Goal: Information Seeking & Learning: Learn about a topic

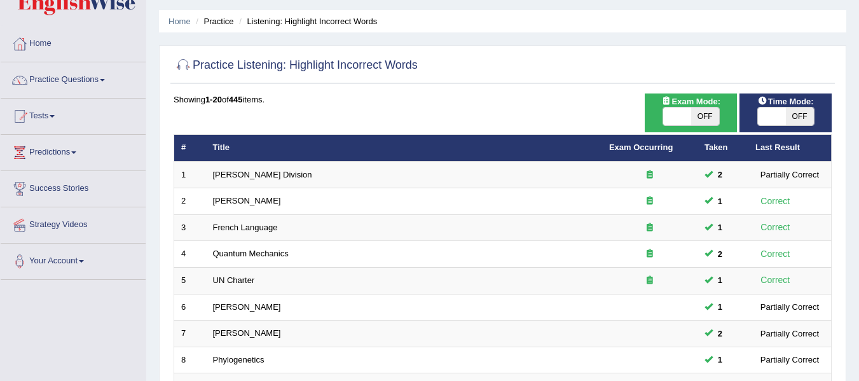
scroll to position [43, 0]
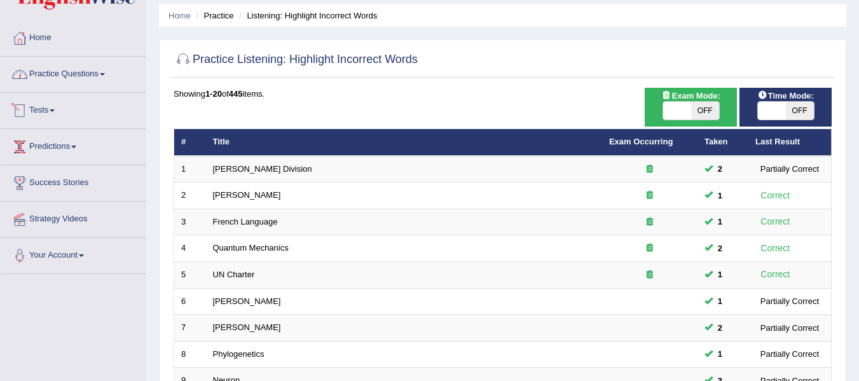
click at [72, 82] on link "Practice Questions" at bounding box center [73, 73] width 145 height 32
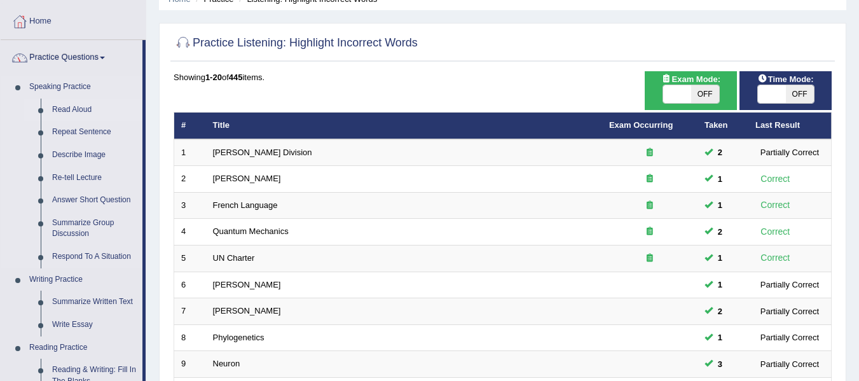
scroll to position [64, 0]
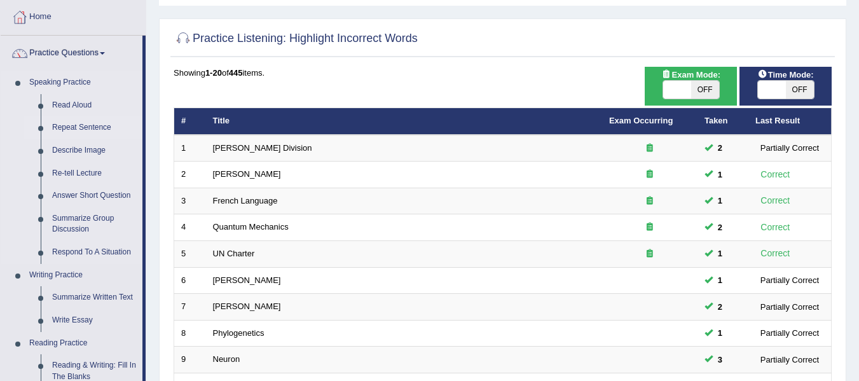
click at [75, 129] on link "Repeat Sentence" at bounding box center [94, 127] width 96 height 23
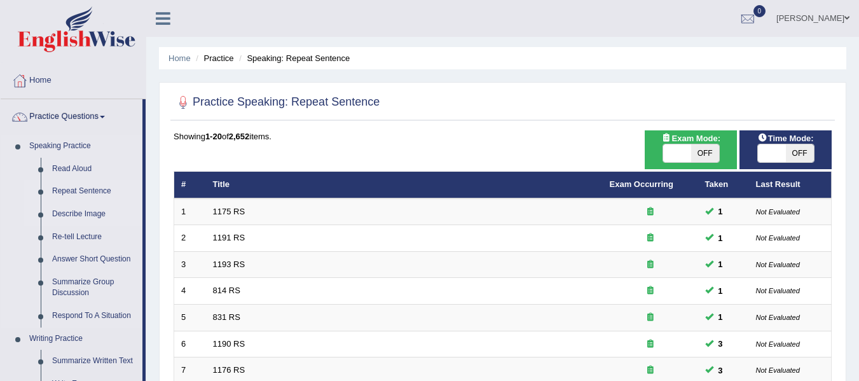
click at [70, 207] on link "Describe Image" at bounding box center [94, 214] width 96 height 23
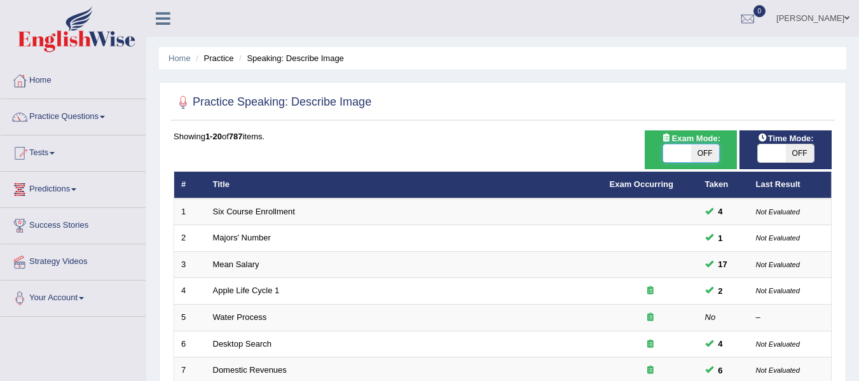
click at [676, 153] on span at bounding box center [677, 153] width 28 height 18
checkbox input "true"
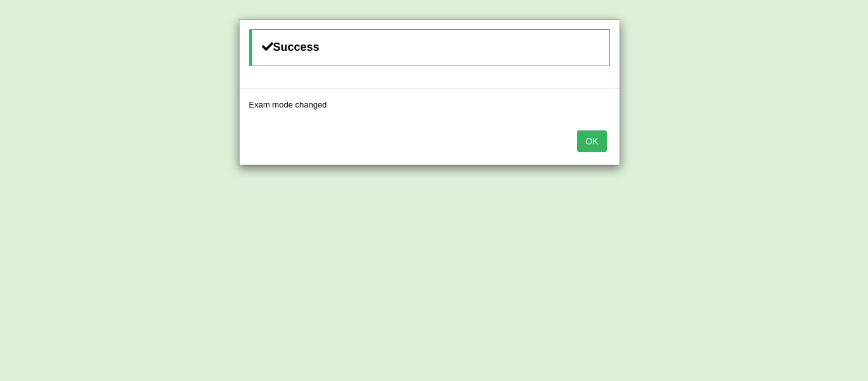
click at [592, 138] on button "OK" at bounding box center [591, 141] width 29 height 22
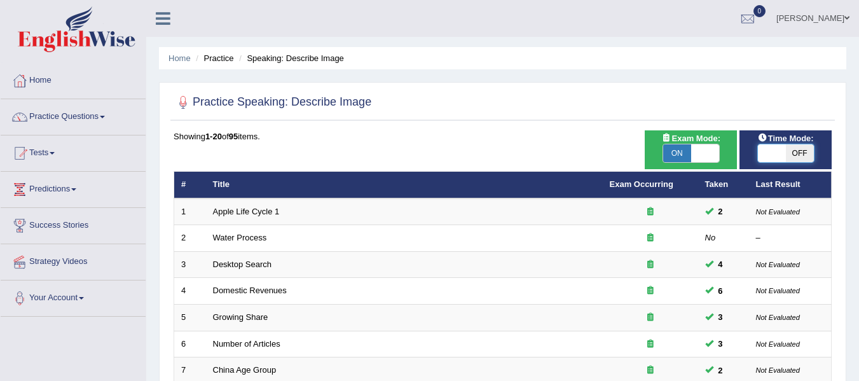
click at [769, 156] on span at bounding box center [772, 153] width 28 height 18
checkbox input "true"
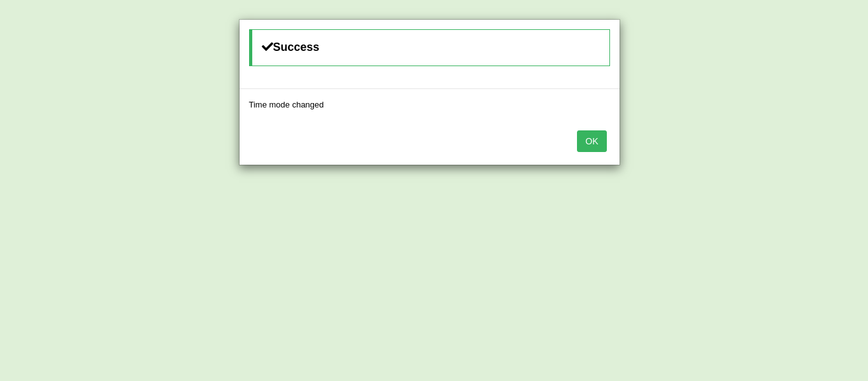
click at [569, 145] on div "OK" at bounding box center [430, 142] width 380 height 44
click at [590, 146] on button "OK" at bounding box center [591, 141] width 29 height 22
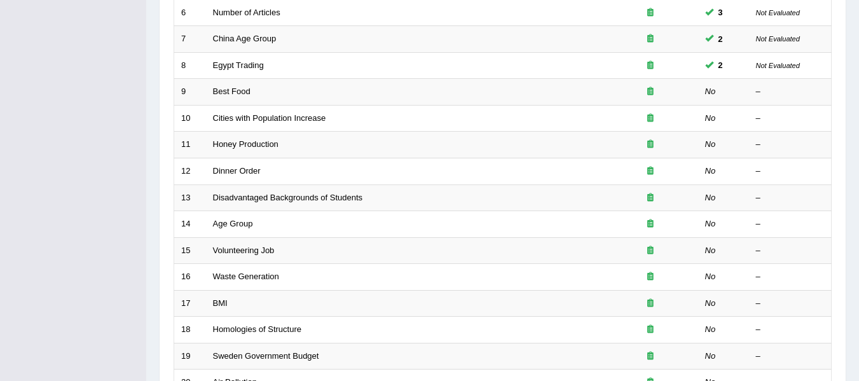
scroll to position [339, 0]
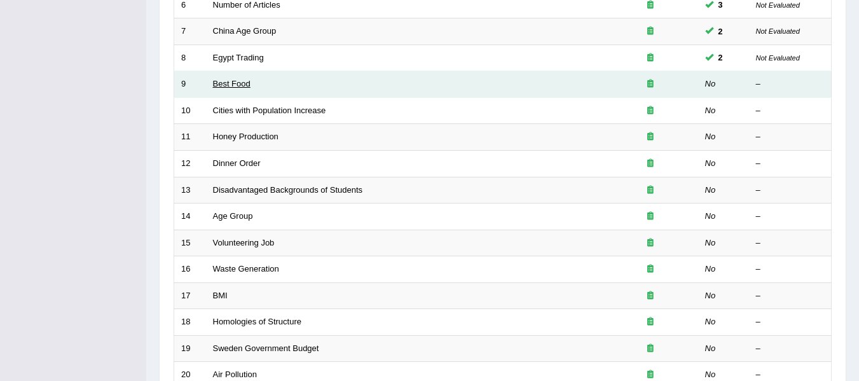
click at [245, 85] on link "Best Food" at bounding box center [231, 84] width 37 height 10
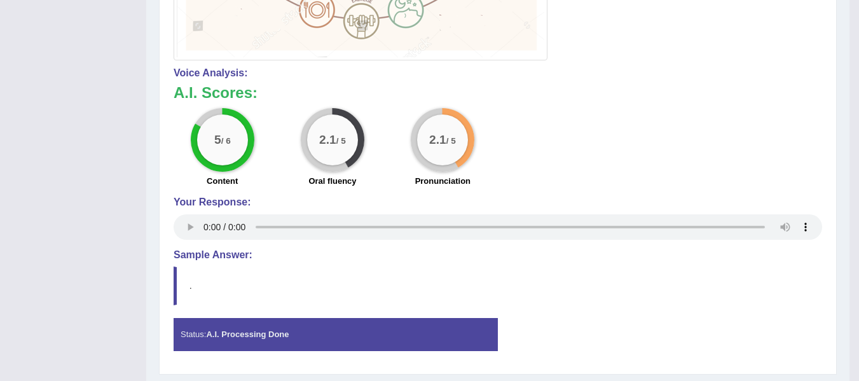
scroll to position [692, 0]
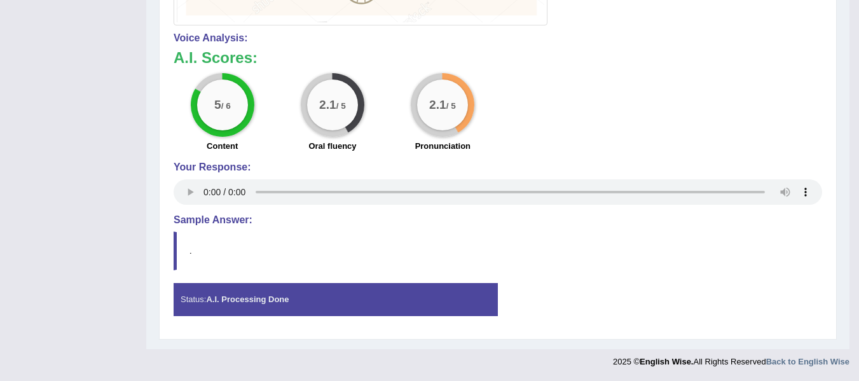
click at [315, 303] on div "Status: A.I. Processing Done" at bounding box center [336, 299] width 324 height 32
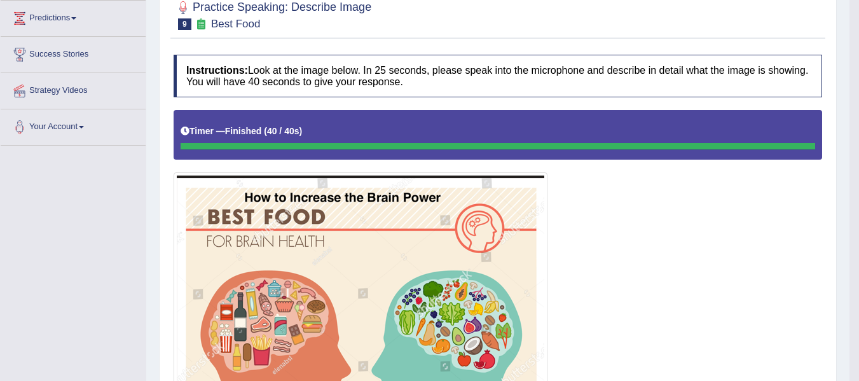
scroll to position [120, 0]
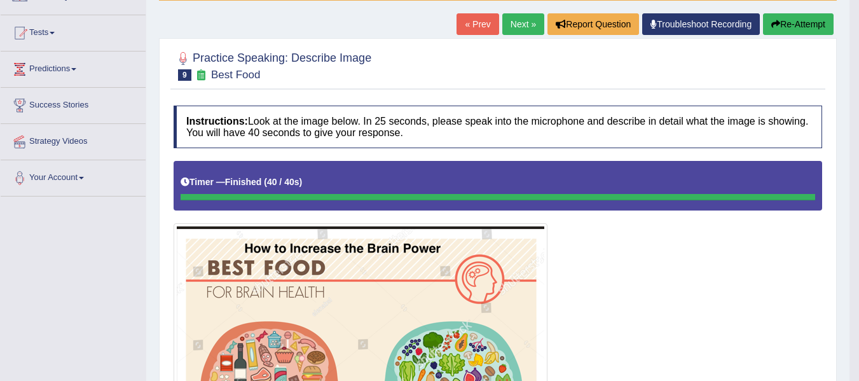
click at [791, 27] on button "Re-Attempt" at bounding box center [798, 24] width 71 height 22
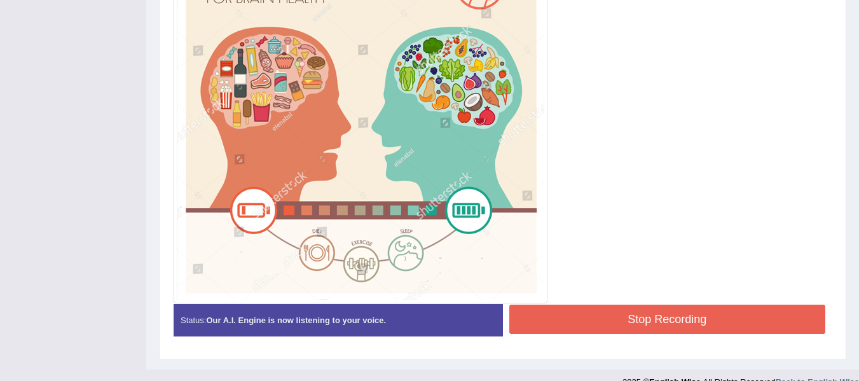
scroll to position [441, 0]
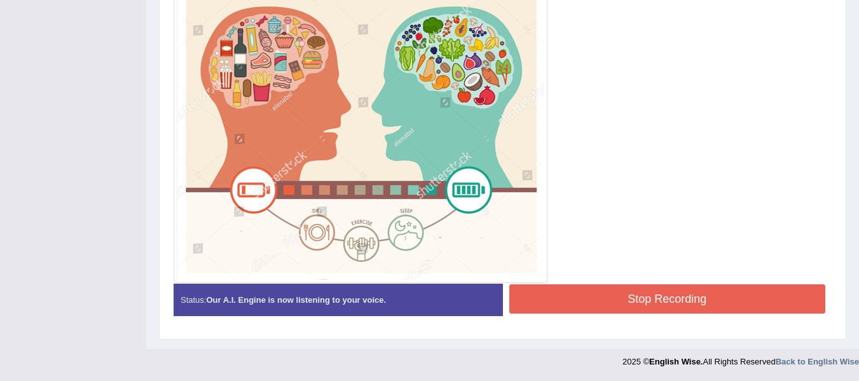
click at [678, 286] on button "Stop Recording" at bounding box center [667, 298] width 317 height 29
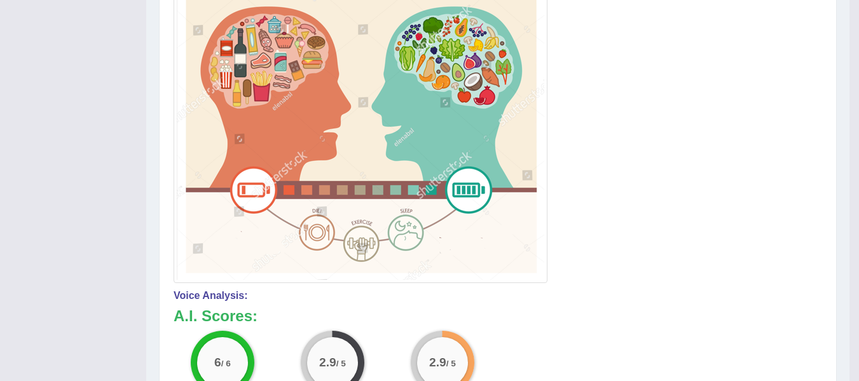
click at [555, 292] on h4 "Voice Analysis:" at bounding box center [498, 295] width 648 height 11
click at [622, 313] on h3 "A.I. Scores:" at bounding box center [498, 316] width 648 height 17
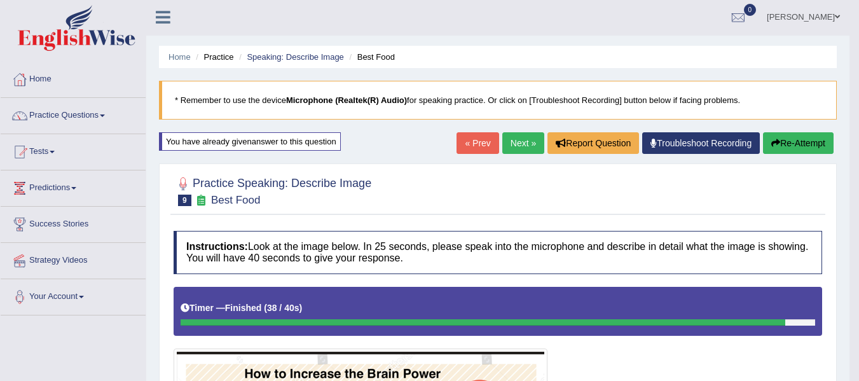
scroll to position [0, 0]
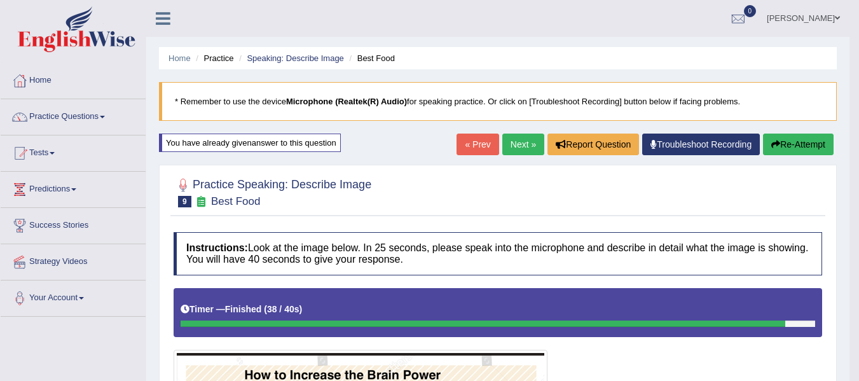
click at [789, 153] on button "Re-Attempt" at bounding box center [798, 144] width 71 height 22
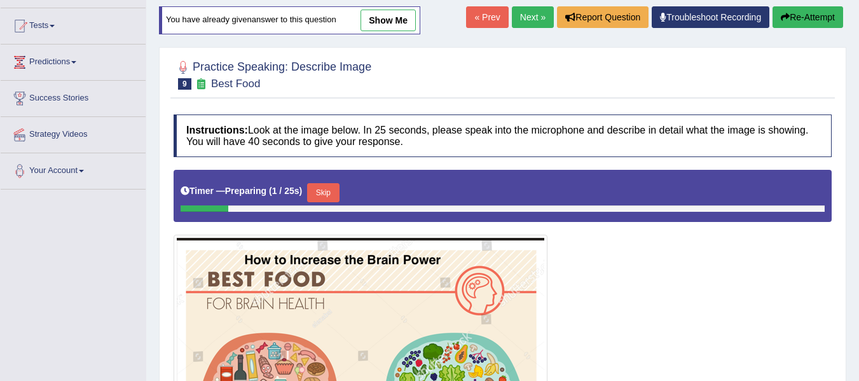
scroll to position [212, 0]
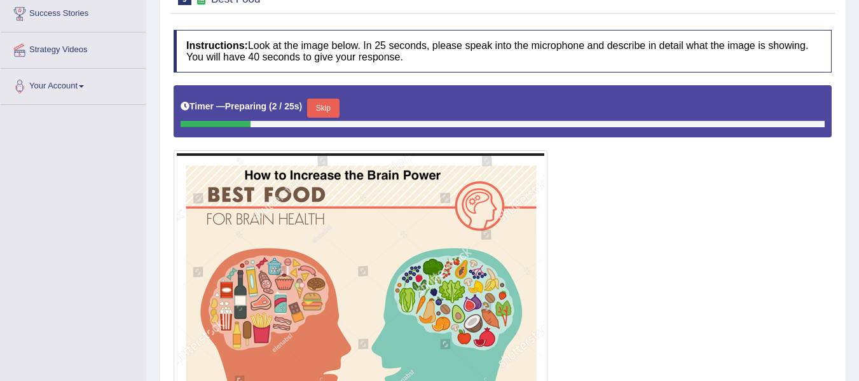
click at [329, 106] on button "Skip" at bounding box center [323, 108] width 32 height 19
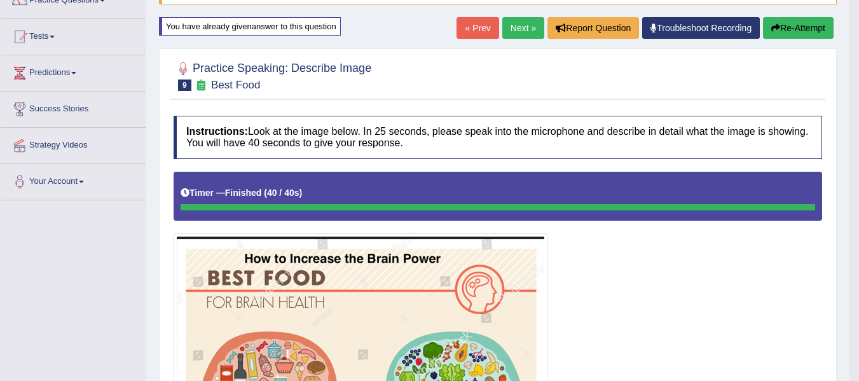
scroll to position [60, 0]
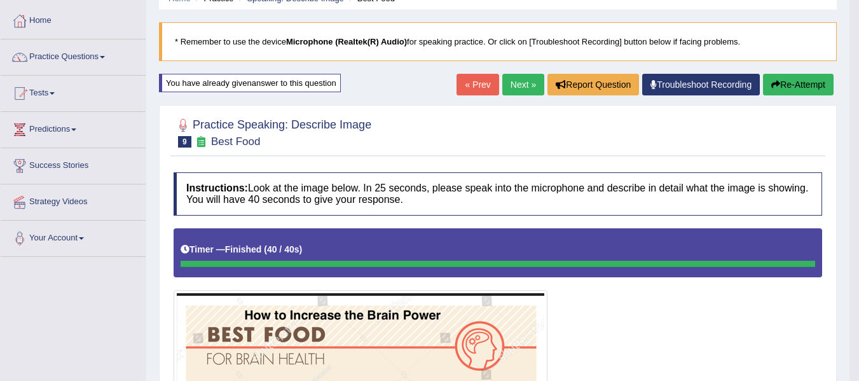
click at [514, 81] on link "Next »" at bounding box center [523, 85] width 42 height 22
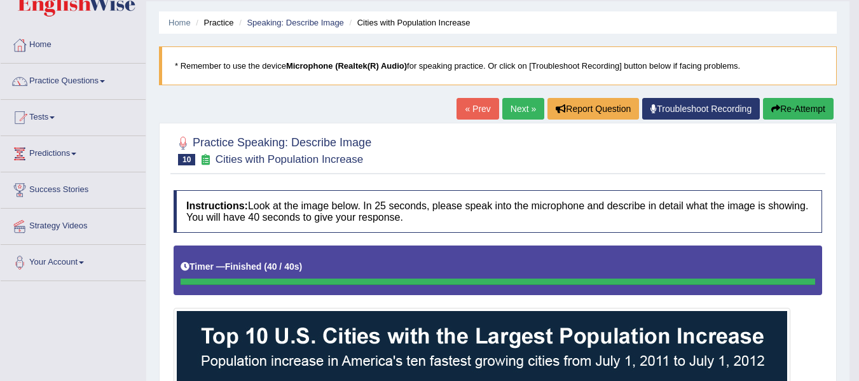
scroll to position [26, 0]
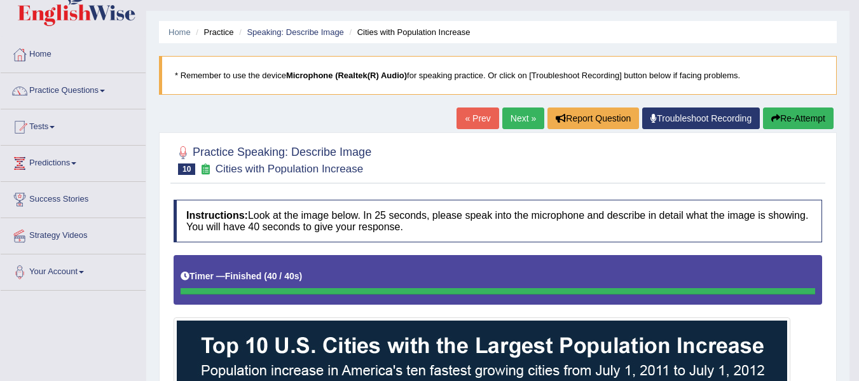
click at [780, 119] on button "Re-Attempt" at bounding box center [798, 118] width 71 height 22
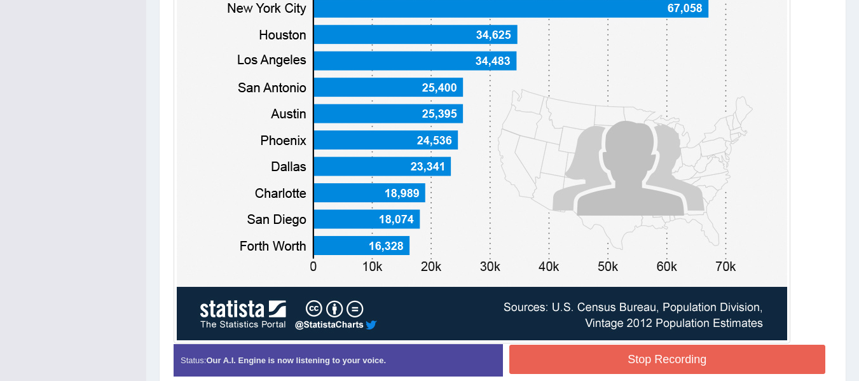
scroll to position [471, 0]
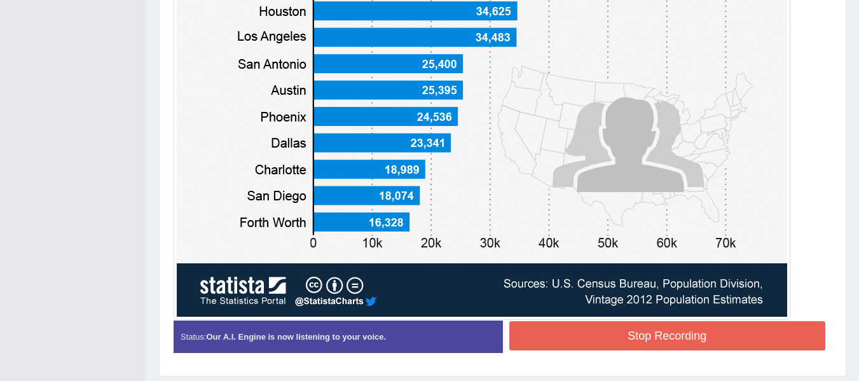
click at [652, 337] on button "Stop Recording" at bounding box center [667, 335] width 317 height 29
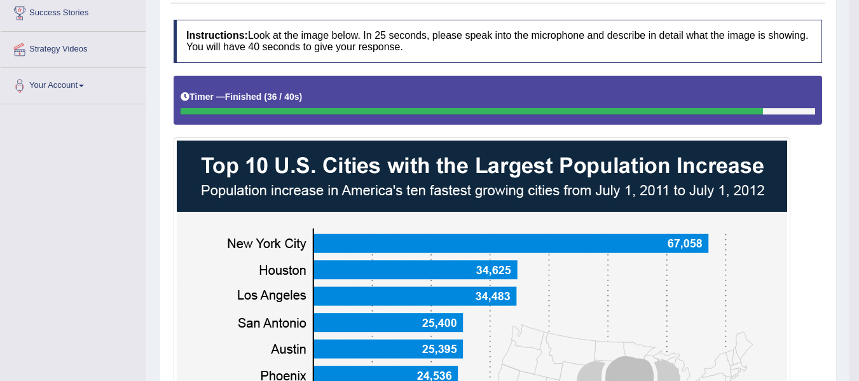
scroll to position [132, 0]
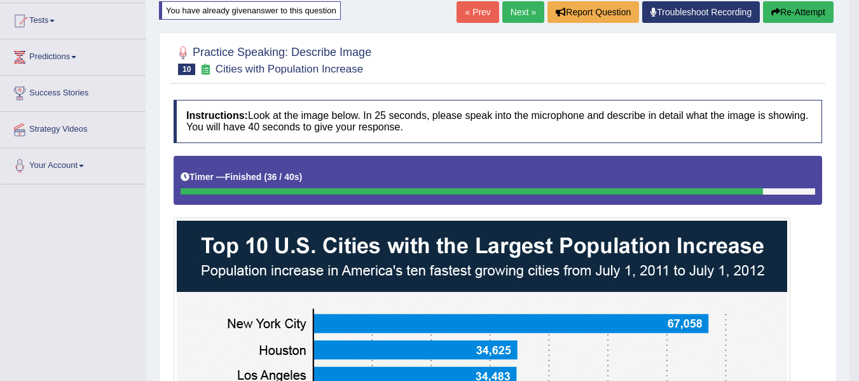
click at [783, 19] on button "Re-Attempt" at bounding box center [798, 12] width 71 height 22
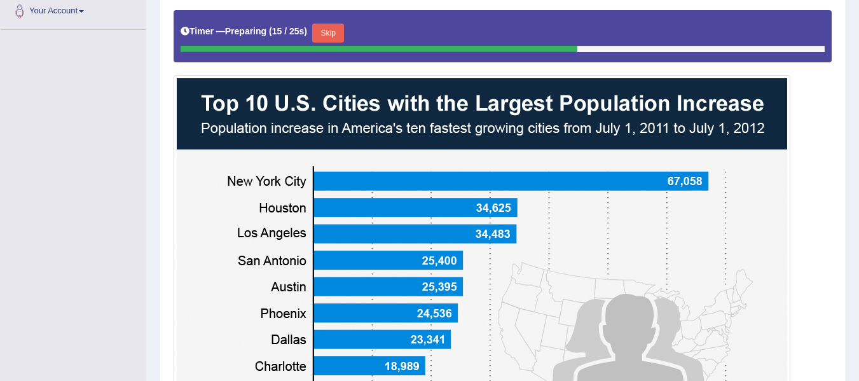
scroll to position [269, 0]
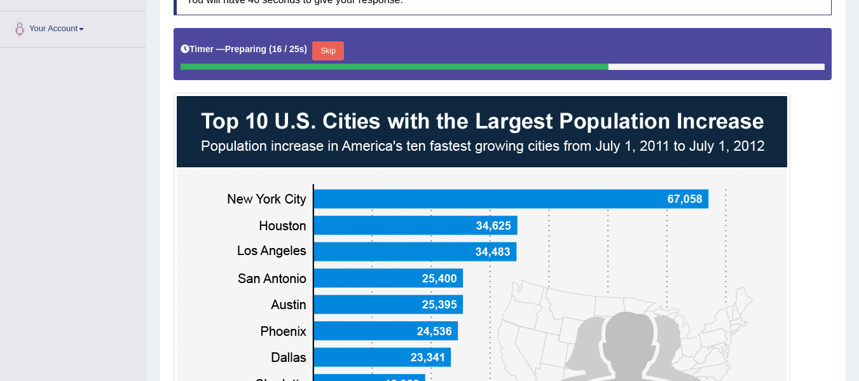
click at [333, 51] on button "Skip" at bounding box center [328, 50] width 32 height 19
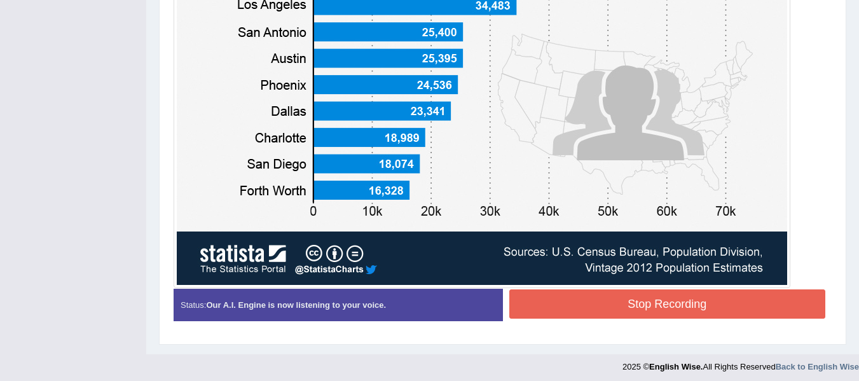
scroll to position [508, 0]
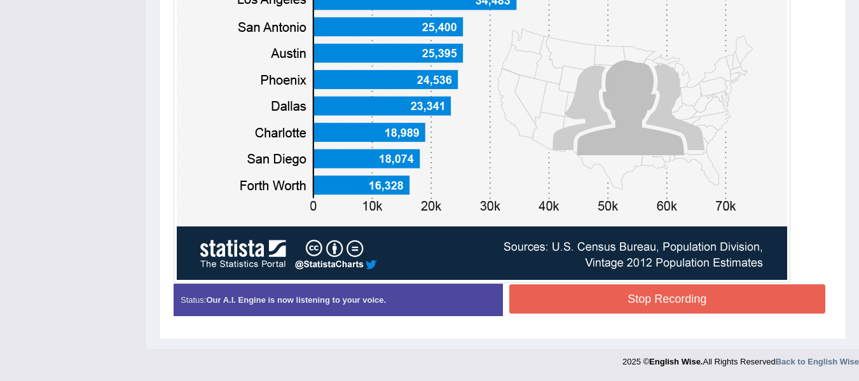
click at [690, 289] on button "Stop Recording" at bounding box center [667, 298] width 317 height 29
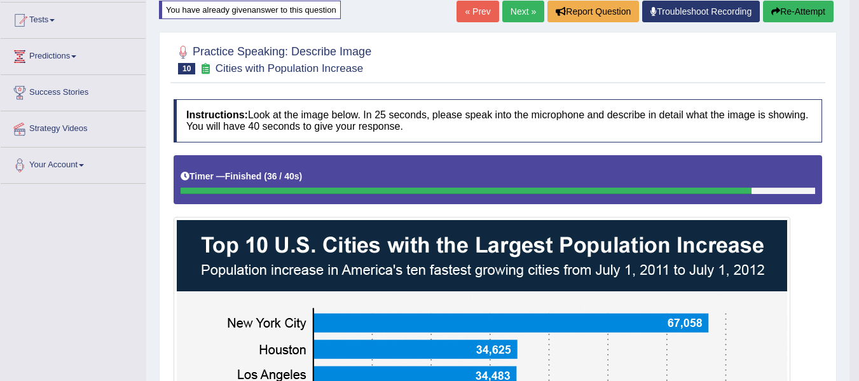
scroll to position [126, 0]
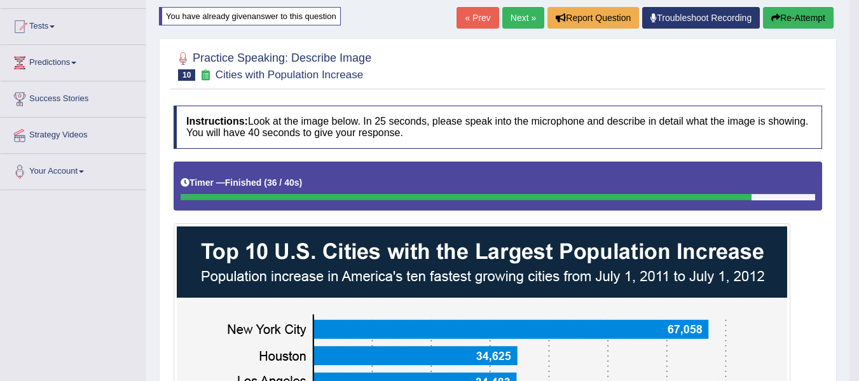
click at [512, 20] on link "Next »" at bounding box center [523, 18] width 42 height 22
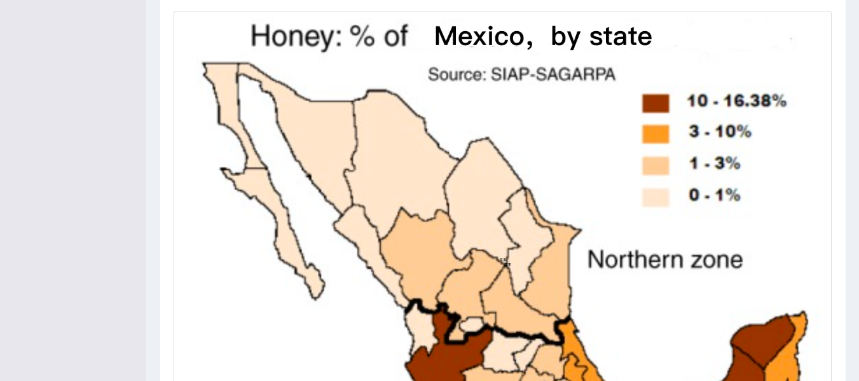
scroll to position [346, 0]
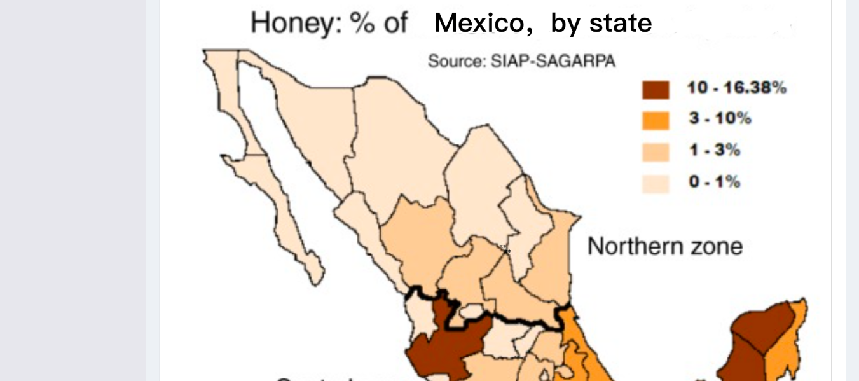
click at [320, 278] on img at bounding box center [502, 246] width 651 height 491
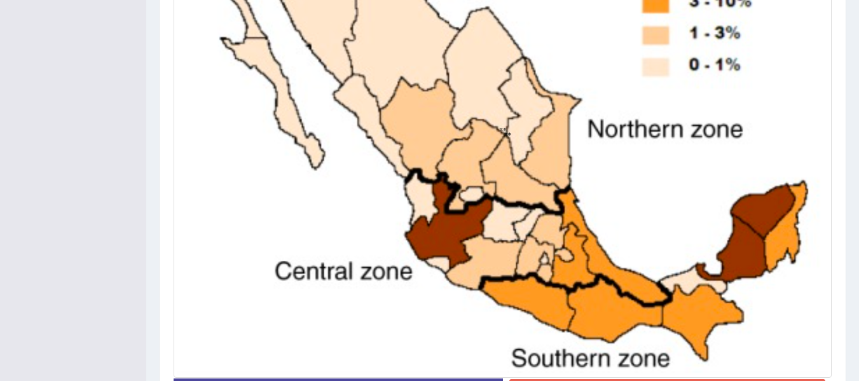
scroll to position [557, 0]
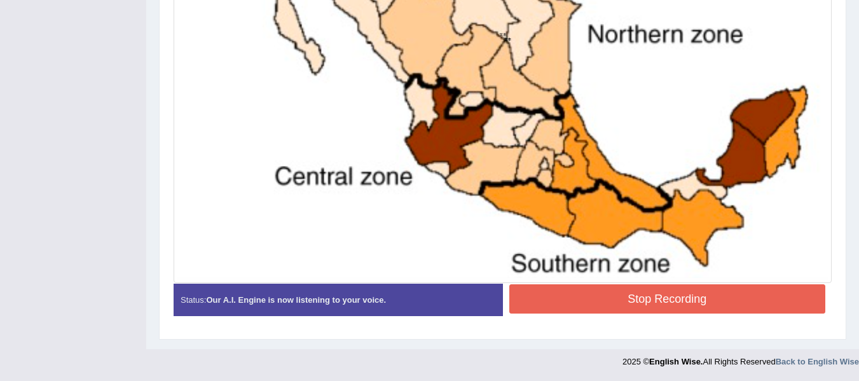
click at [672, 306] on button "Stop Recording" at bounding box center [667, 298] width 317 height 29
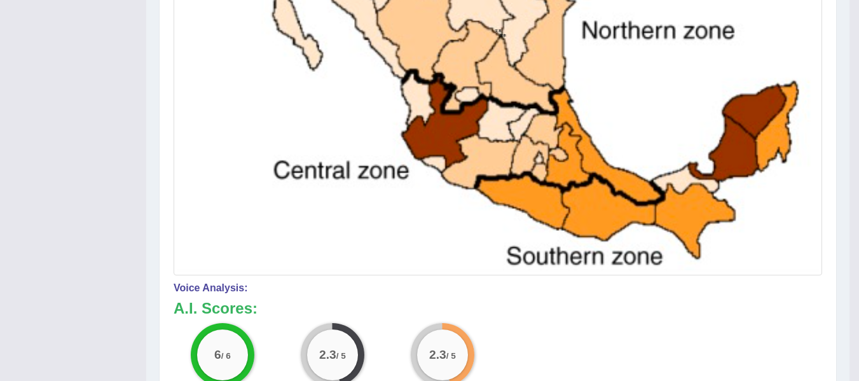
click at [1, 306] on div "Toggle navigation Home Practice Questions Speaking Practice Read Aloud Repeat S…" at bounding box center [424, 34] width 849 height 1182
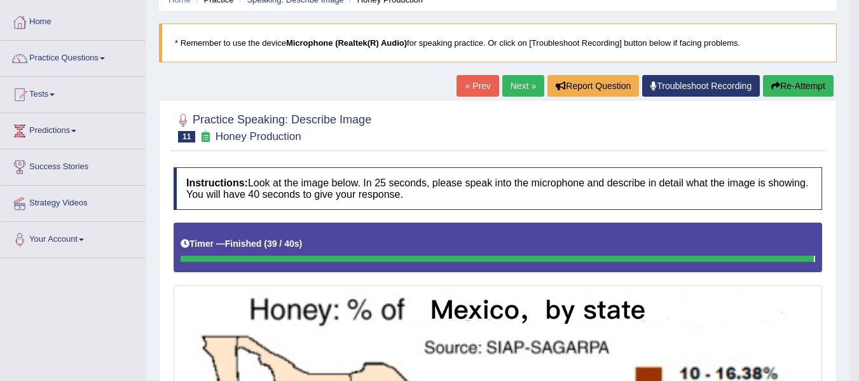
scroll to position [49, 0]
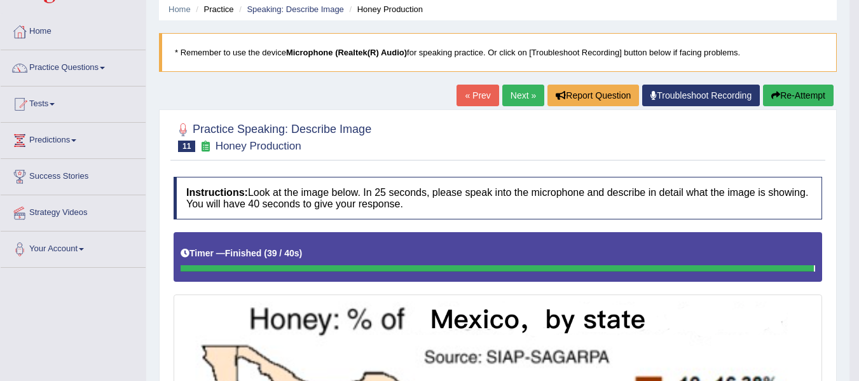
click at [816, 92] on button "Re-Attempt" at bounding box center [798, 96] width 71 height 22
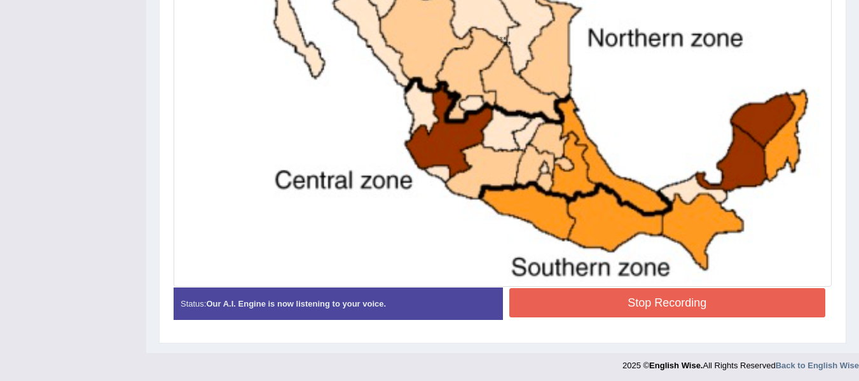
scroll to position [564, 0]
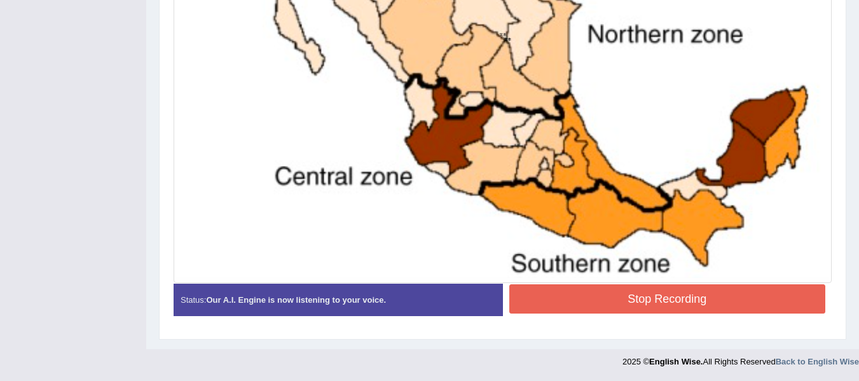
click at [707, 303] on button "Stop Recording" at bounding box center [667, 298] width 317 height 29
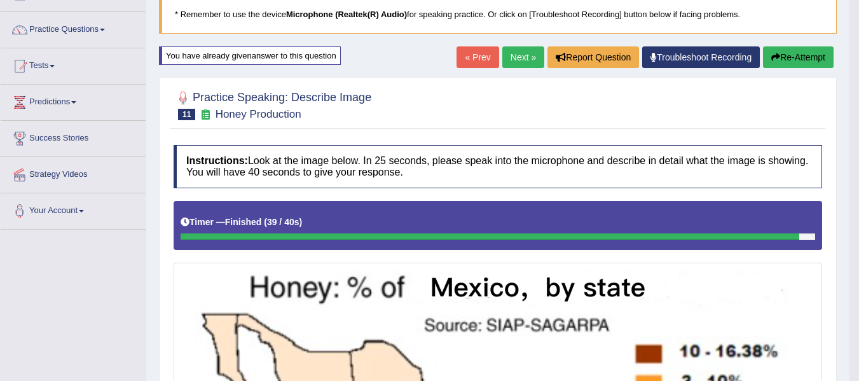
scroll to position [76, 0]
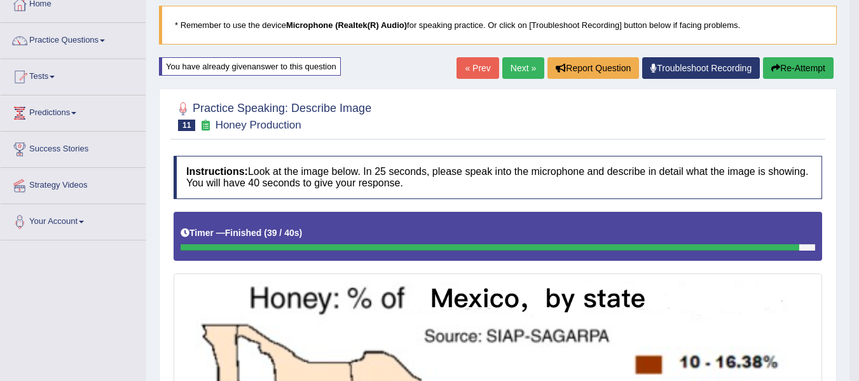
click at [528, 62] on link "Next »" at bounding box center [523, 68] width 42 height 22
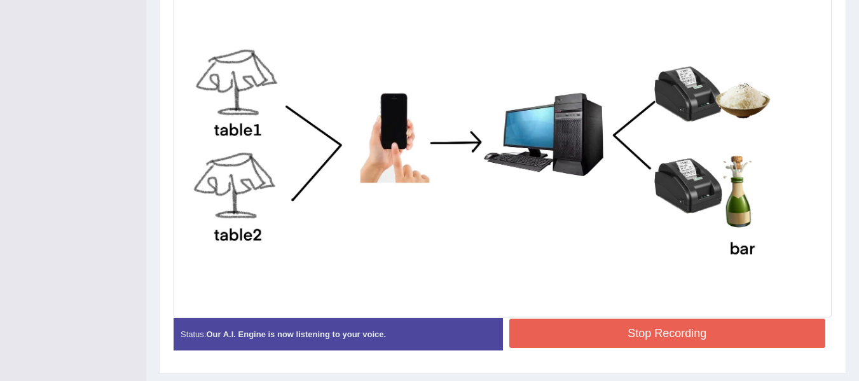
scroll to position [381, 0]
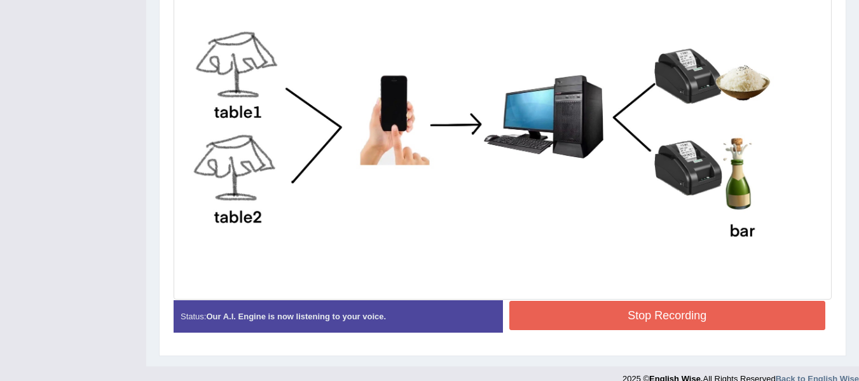
click at [630, 317] on button "Stop Recording" at bounding box center [667, 315] width 317 height 29
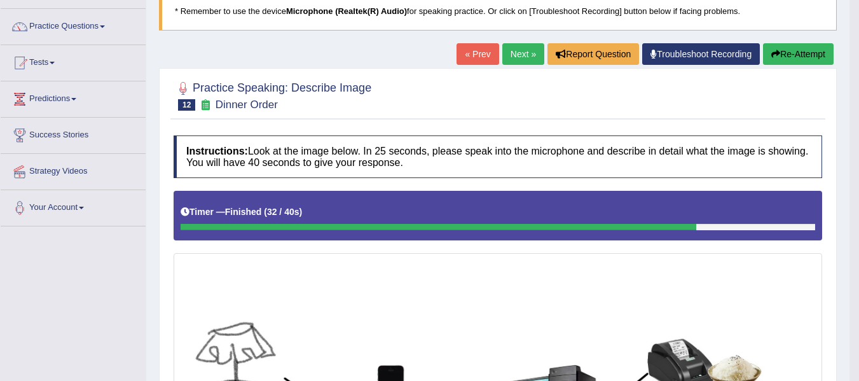
scroll to position [85, 0]
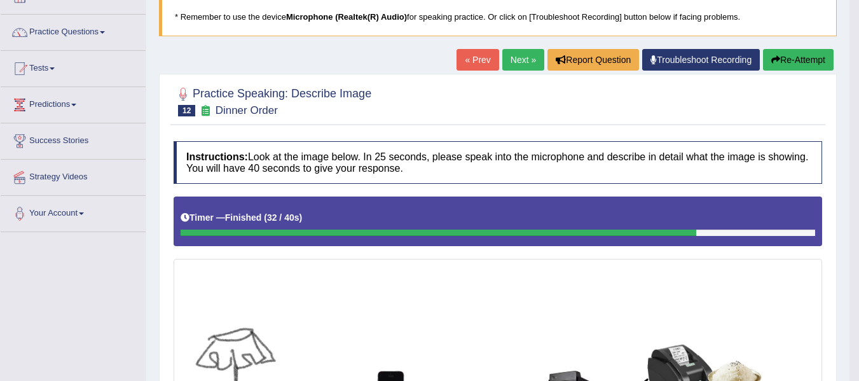
click at [818, 52] on button "Re-Attempt" at bounding box center [798, 60] width 71 height 22
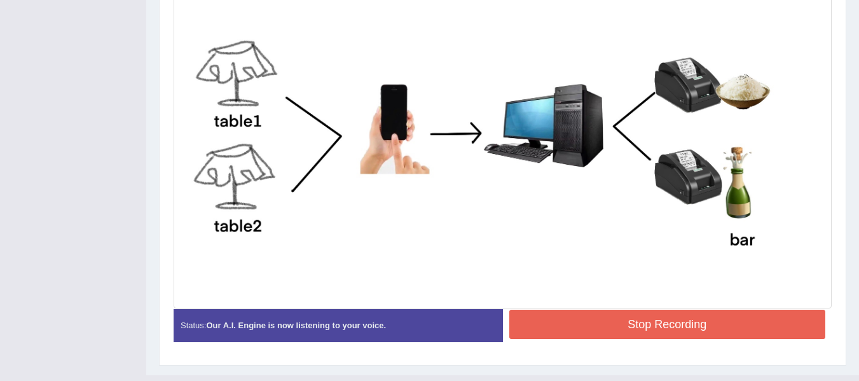
scroll to position [384, 0]
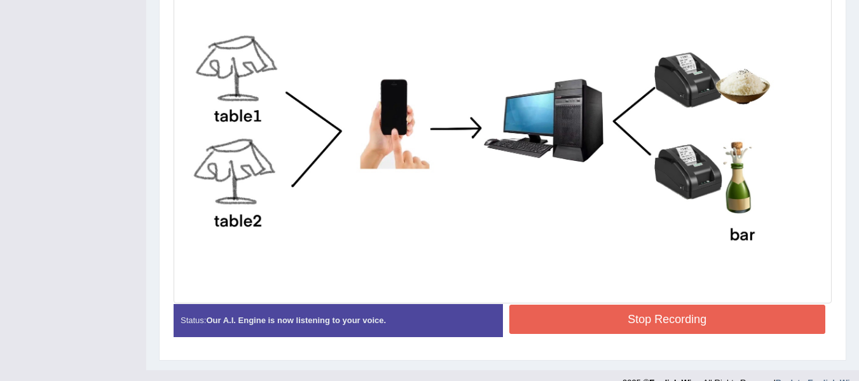
click at [657, 326] on button "Stop Recording" at bounding box center [667, 318] width 317 height 29
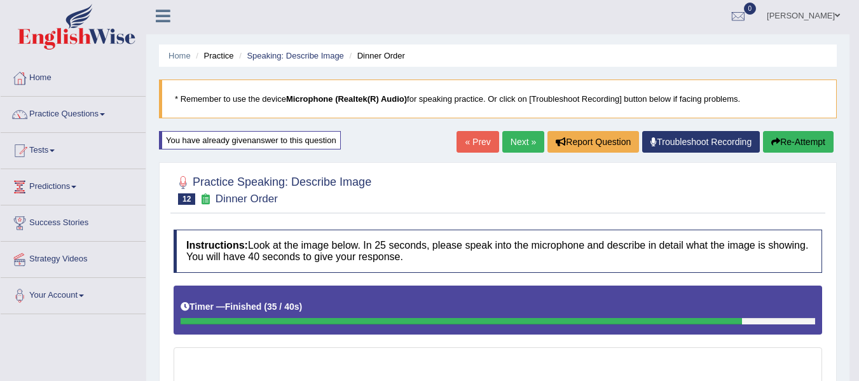
scroll to position [0, 0]
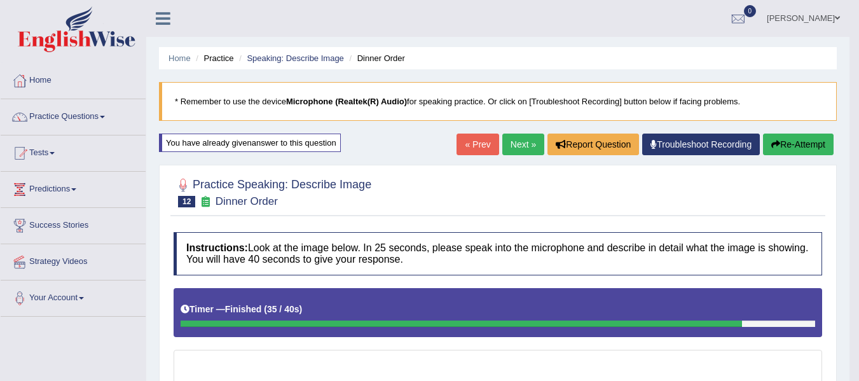
click at [801, 146] on button "Re-Attempt" at bounding box center [798, 144] width 71 height 22
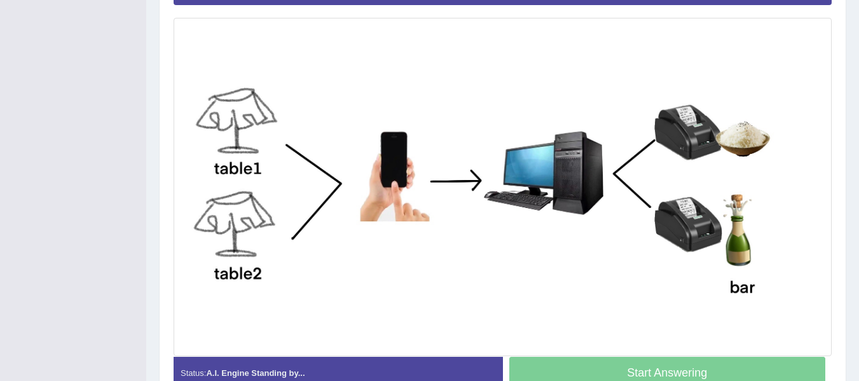
scroll to position [318, 0]
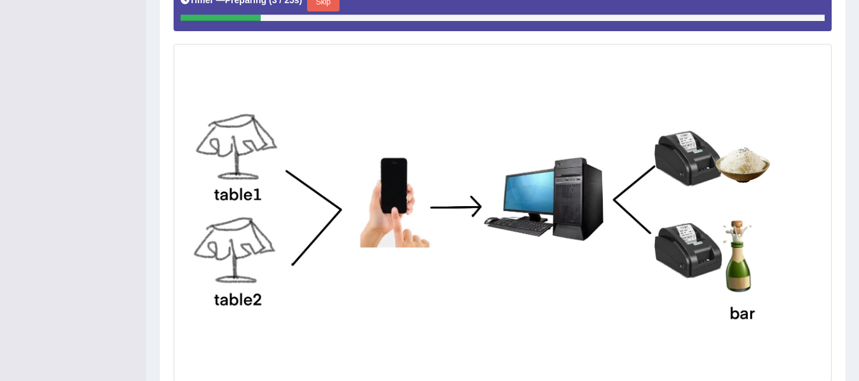
click at [328, 9] on button "Skip" at bounding box center [323, 1] width 32 height 19
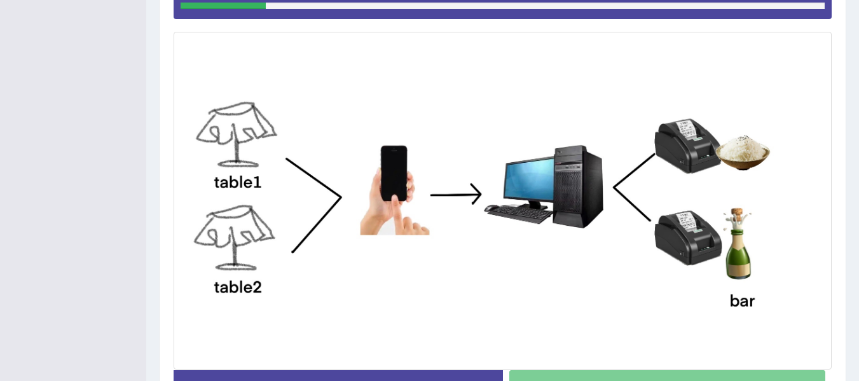
scroll to position [309, 0]
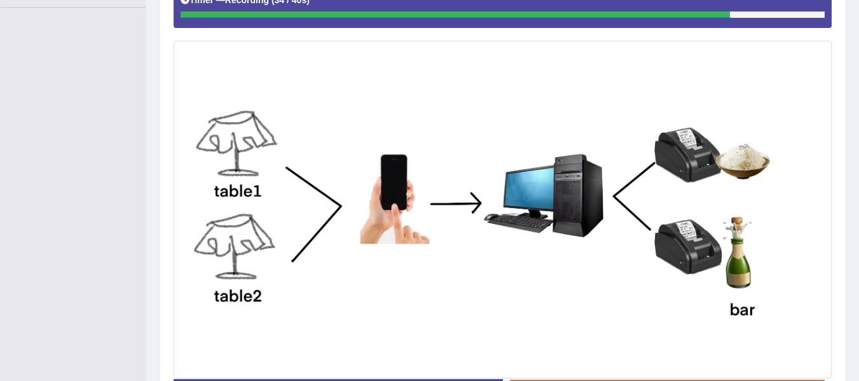
click at [580, 363] on img at bounding box center [502, 210] width 651 height 332
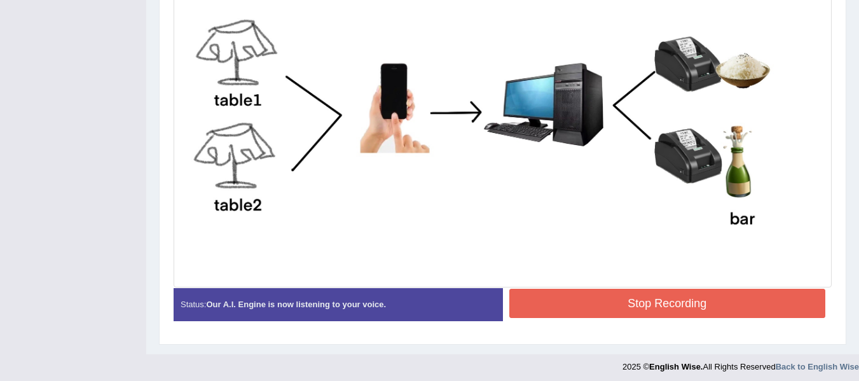
scroll to position [405, 0]
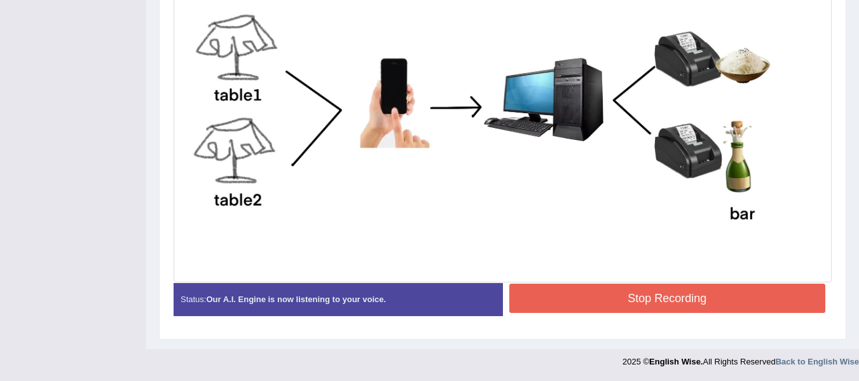
click at [628, 303] on button "Stop Recording" at bounding box center [667, 297] width 317 height 29
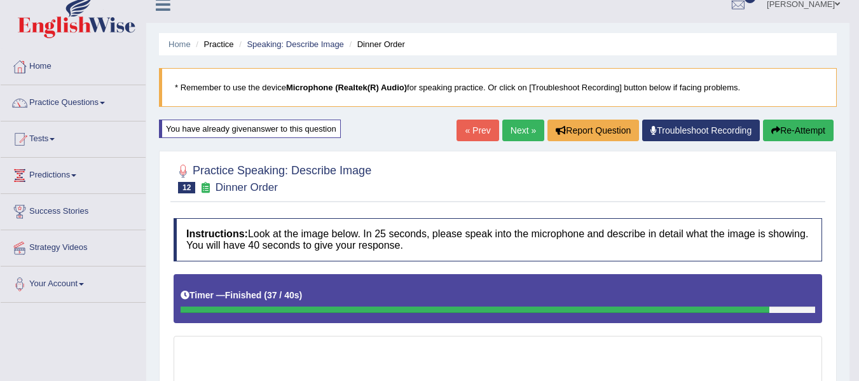
scroll to position [0, 0]
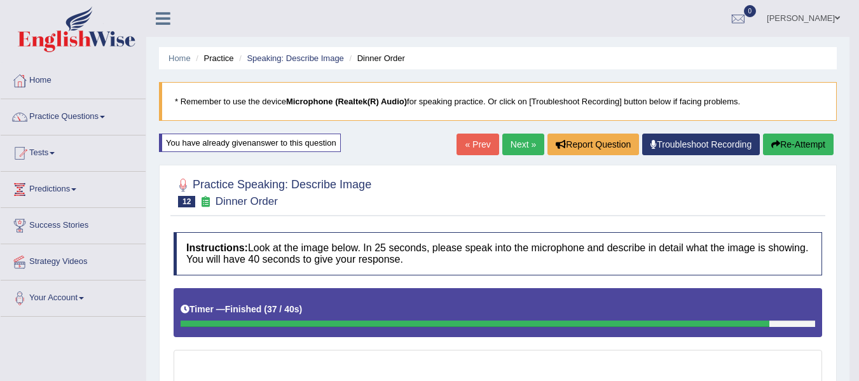
click at [519, 143] on link "Next »" at bounding box center [523, 144] width 42 height 22
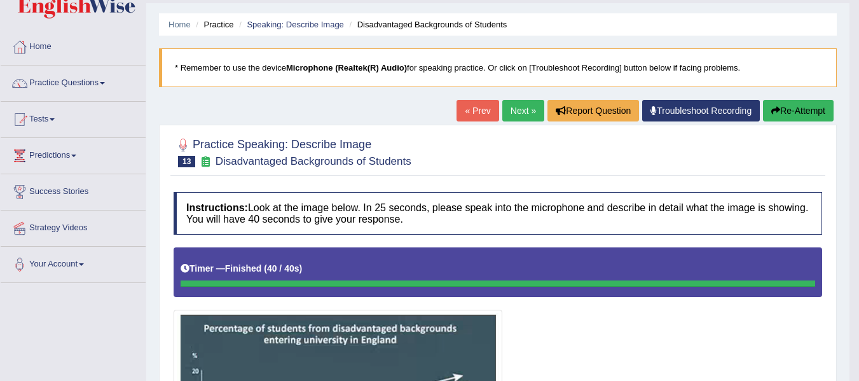
scroll to position [32, 0]
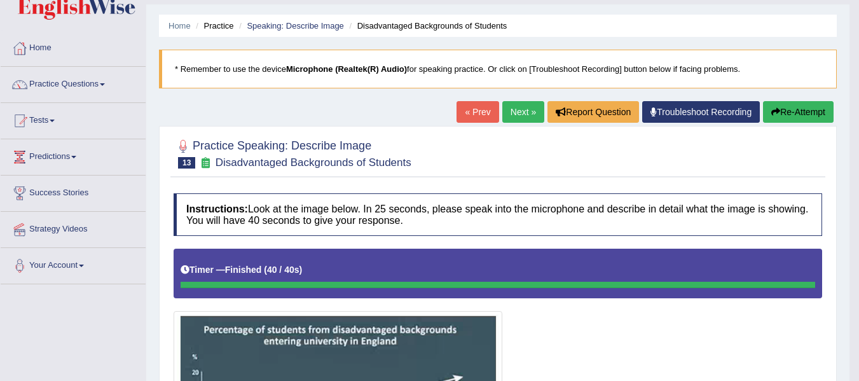
click at [789, 104] on button "Re-Attempt" at bounding box center [798, 112] width 71 height 22
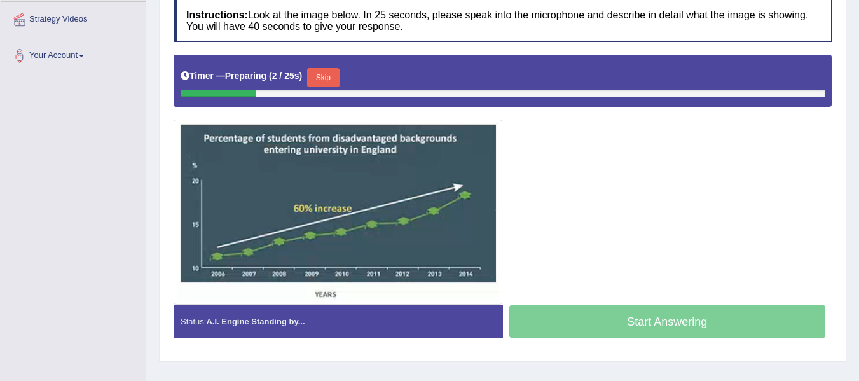
scroll to position [244, 0]
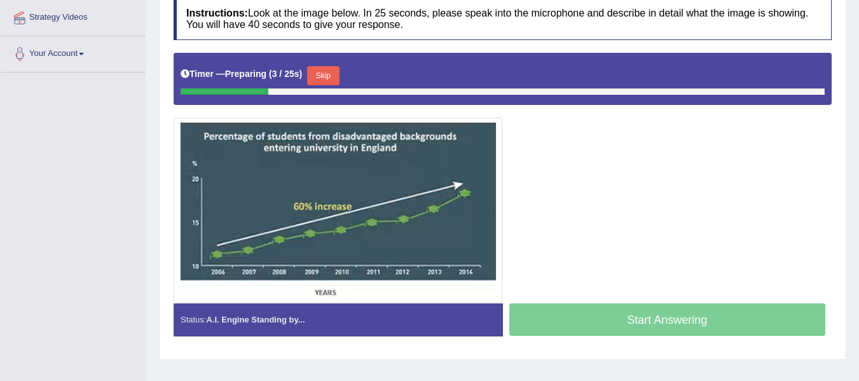
click at [332, 74] on button "Skip" at bounding box center [323, 75] width 32 height 19
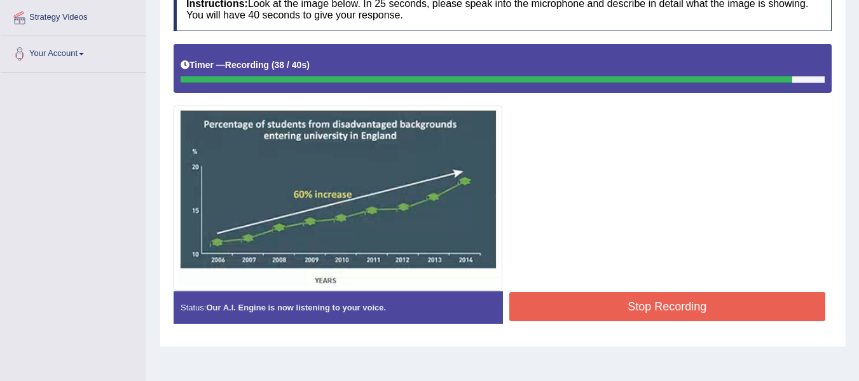
click at [602, 302] on button "Stop Recording" at bounding box center [667, 306] width 317 height 29
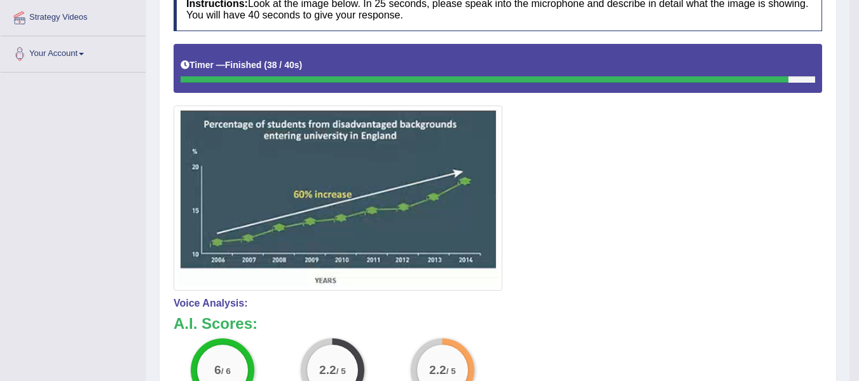
click at [595, 267] on div at bounding box center [498, 167] width 648 height 247
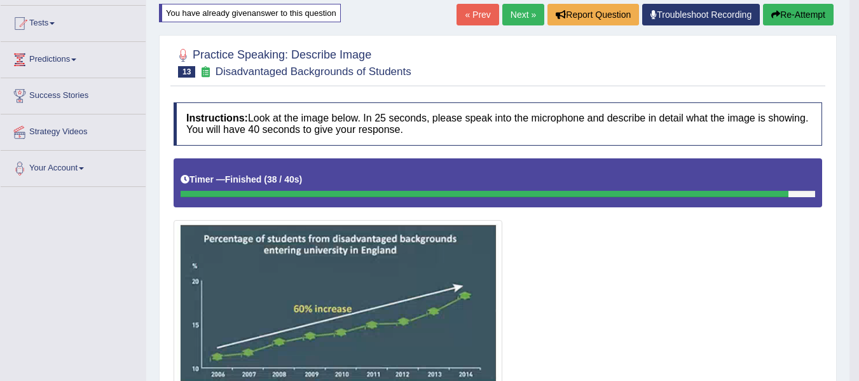
scroll to position [32, 0]
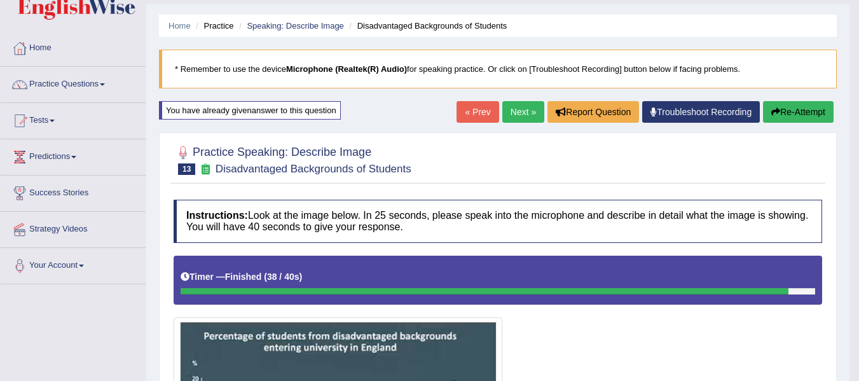
click at [781, 107] on button "Re-Attempt" at bounding box center [798, 112] width 71 height 22
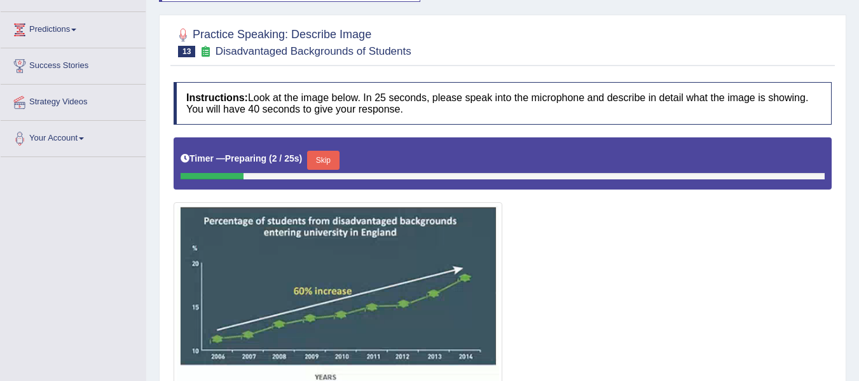
scroll to position [202, 0]
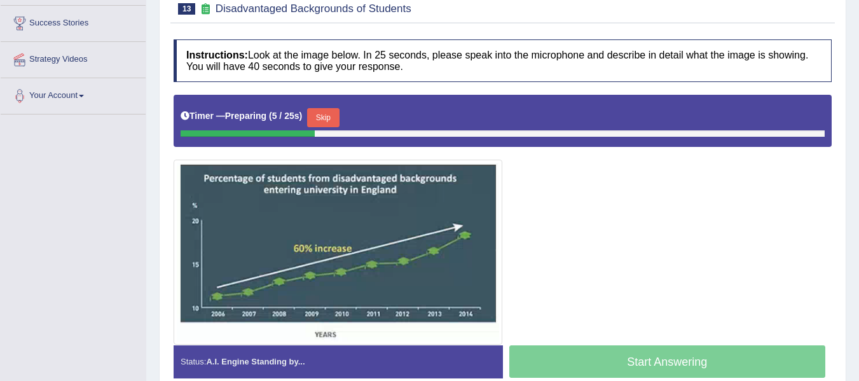
click at [327, 114] on button "Skip" at bounding box center [323, 117] width 32 height 19
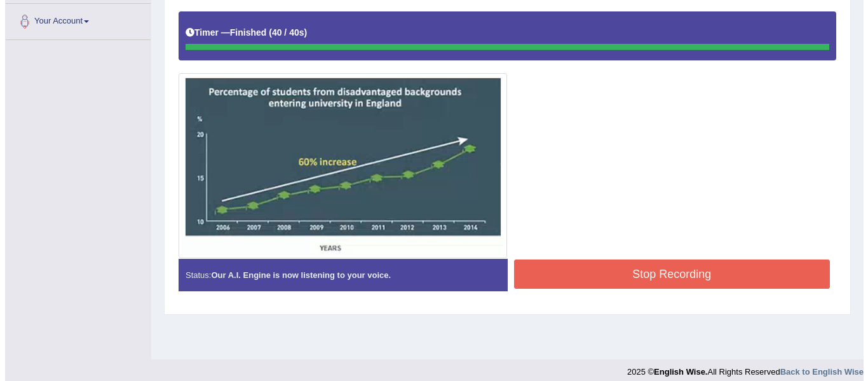
scroll to position [287, 0]
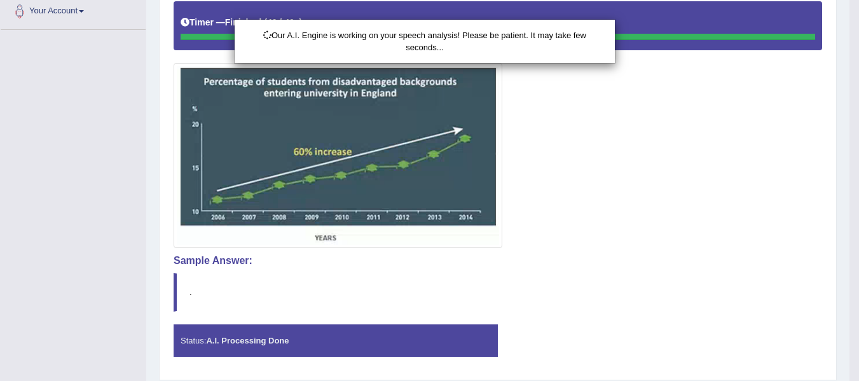
click at [567, 200] on div "Our A.I. Engine is working on your speech analysis! Please be patient. It may t…" at bounding box center [429, 190] width 859 height 381
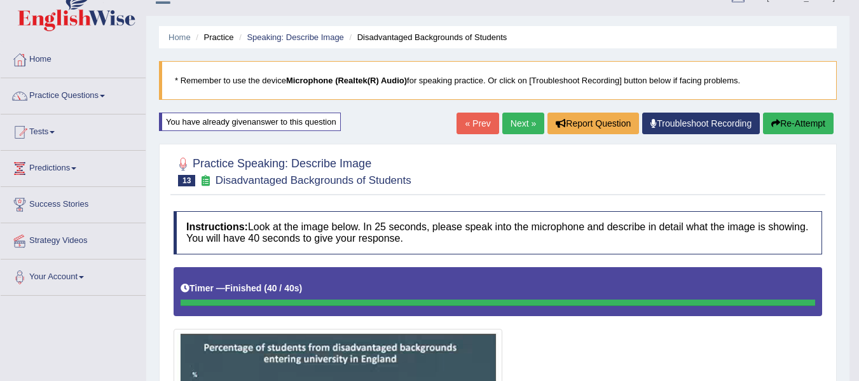
scroll to position [11, 0]
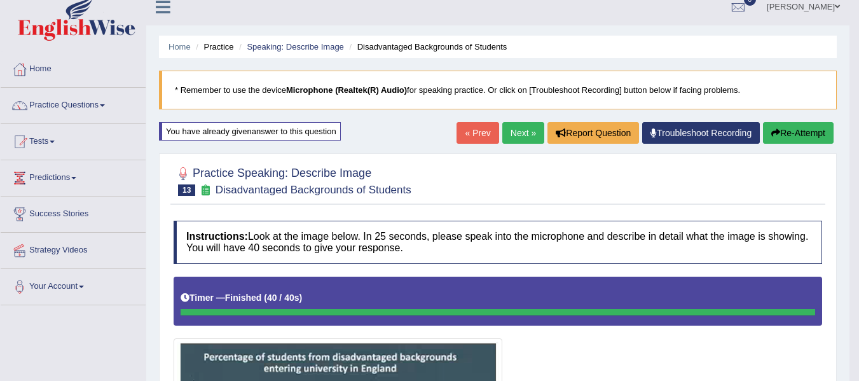
click at [777, 138] on button "Re-Attempt" at bounding box center [798, 133] width 71 height 22
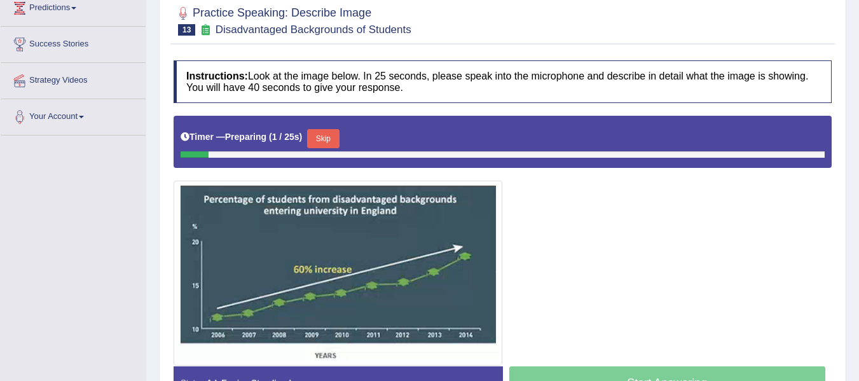
click at [329, 136] on button "Skip" at bounding box center [323, 138] width 32 height 19
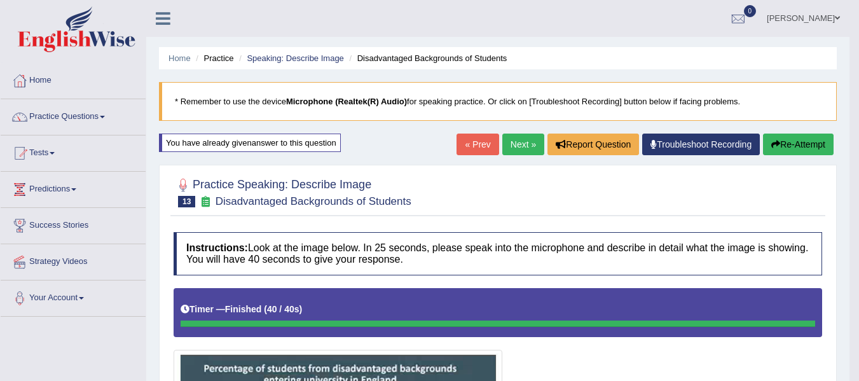
click at [526, 142] on link "Next »" at bounding box center [523, 144] width 42 height 22
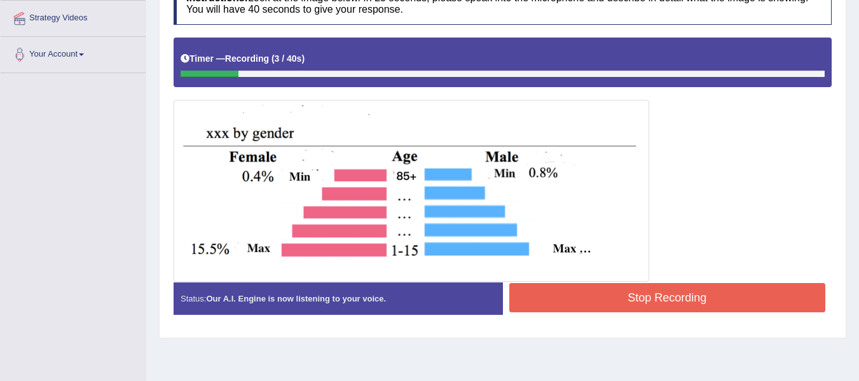
scroll to position [244, 0]
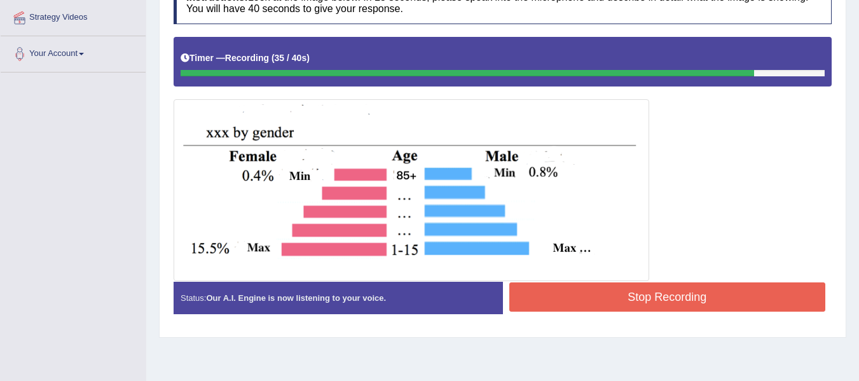
click at [592, 290] on button "Stop Recording" at bounding box center [667, 296] width 317 height 29
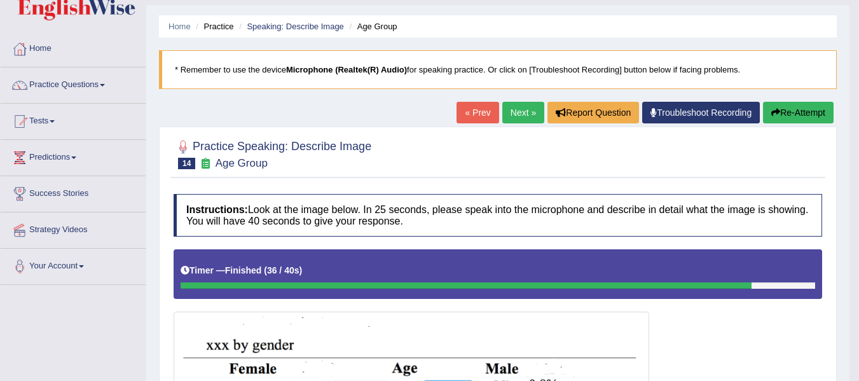
scroll to position [21, 0]
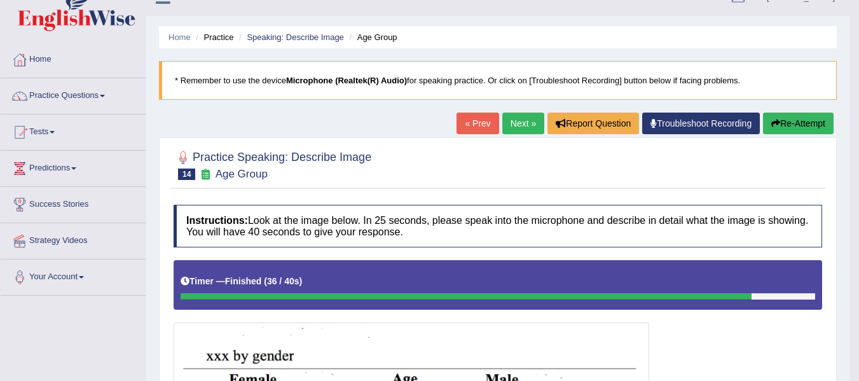
click at [810, 116] on button "Re-Attempt" at bounding box center [798, 123] width 71 height 22
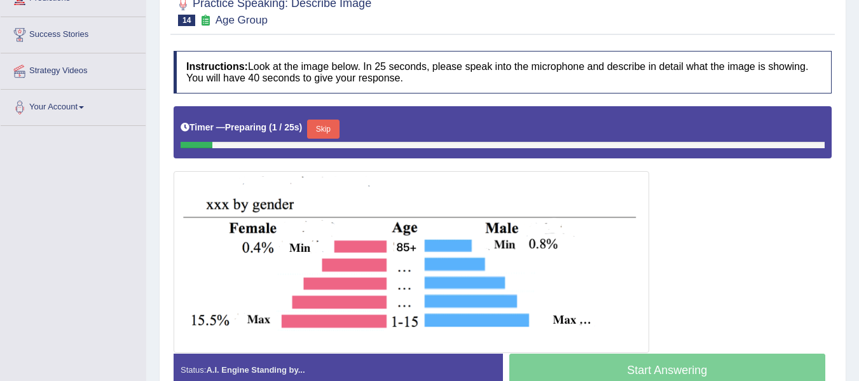
click at [322, 130] on button "Skip" at bounding box center [323, 128] width 32 height 19
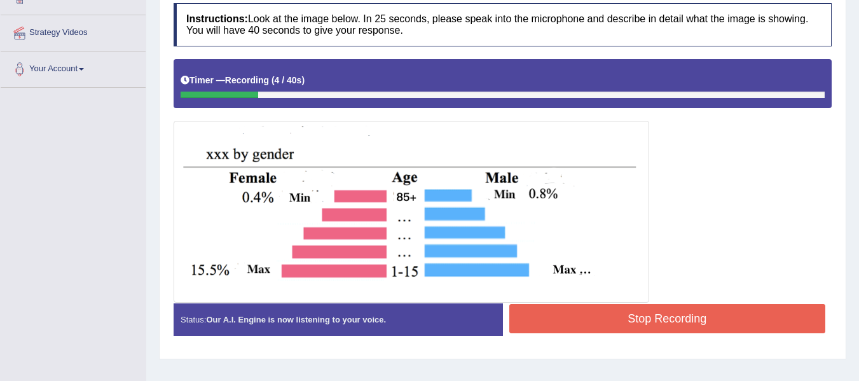
scroll to position [233, 0]
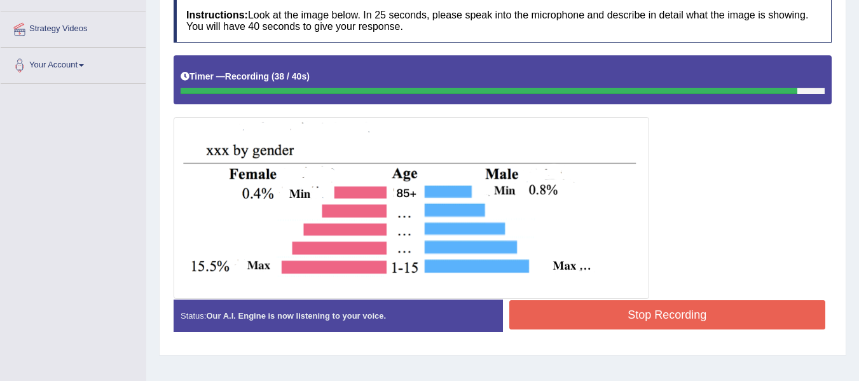
click at [732, 307] on button "Stop Recording" at bounding box center [667, 314] width 317 height 29
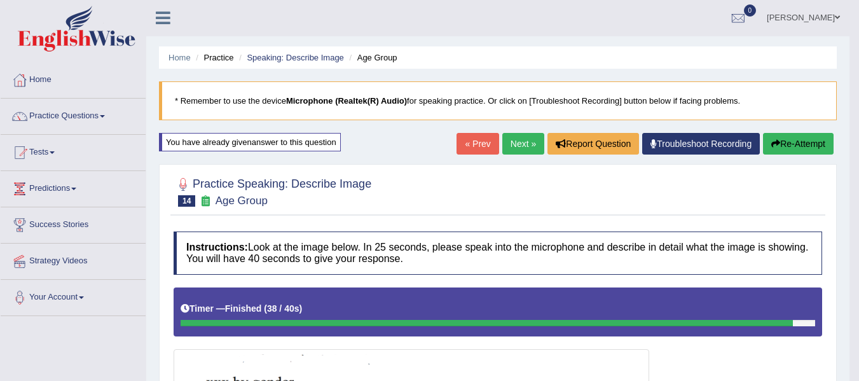
scroll to position [0, 0]
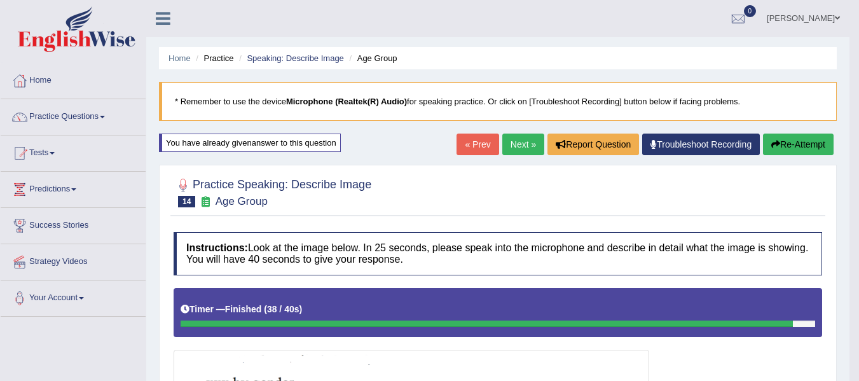
click at [523, 137] on link "Next »" at bounding box center [523, 144] width 42 height 22
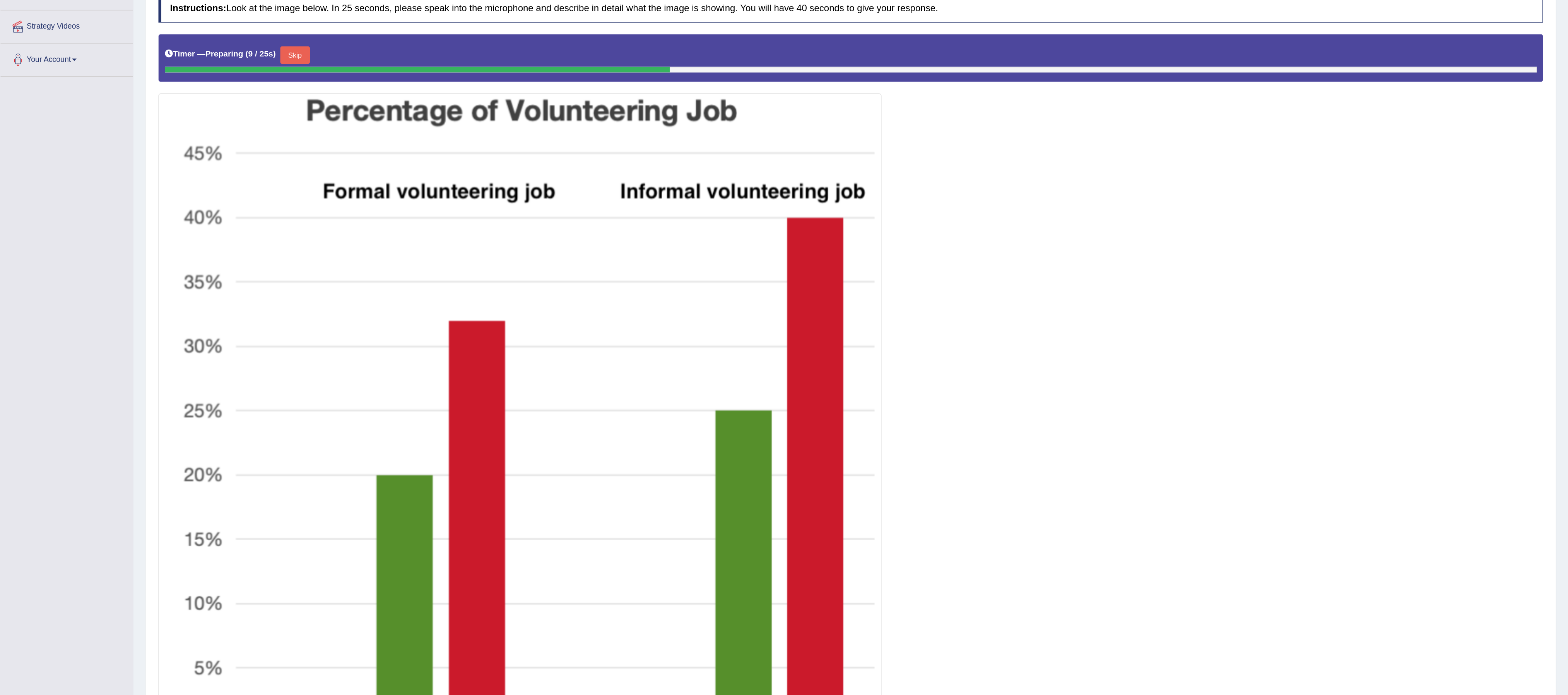
scroll to position [28, 0]
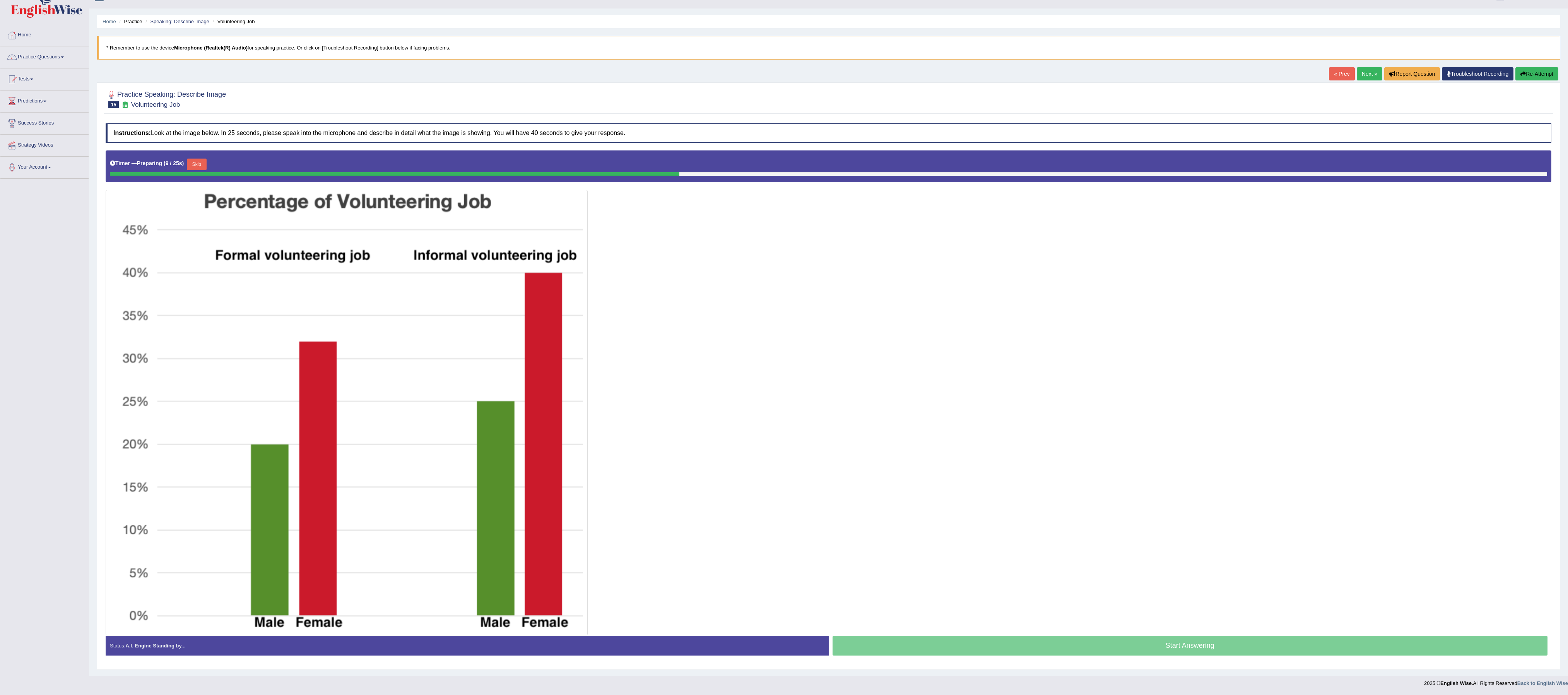
drag, startPoint x: 505, startPoint y: 1, endPoint x: 1021, endPoint y: 366, distance: 632.0
click at [522, 231] on div at bounding box center [828, 393] width 1446 height 485
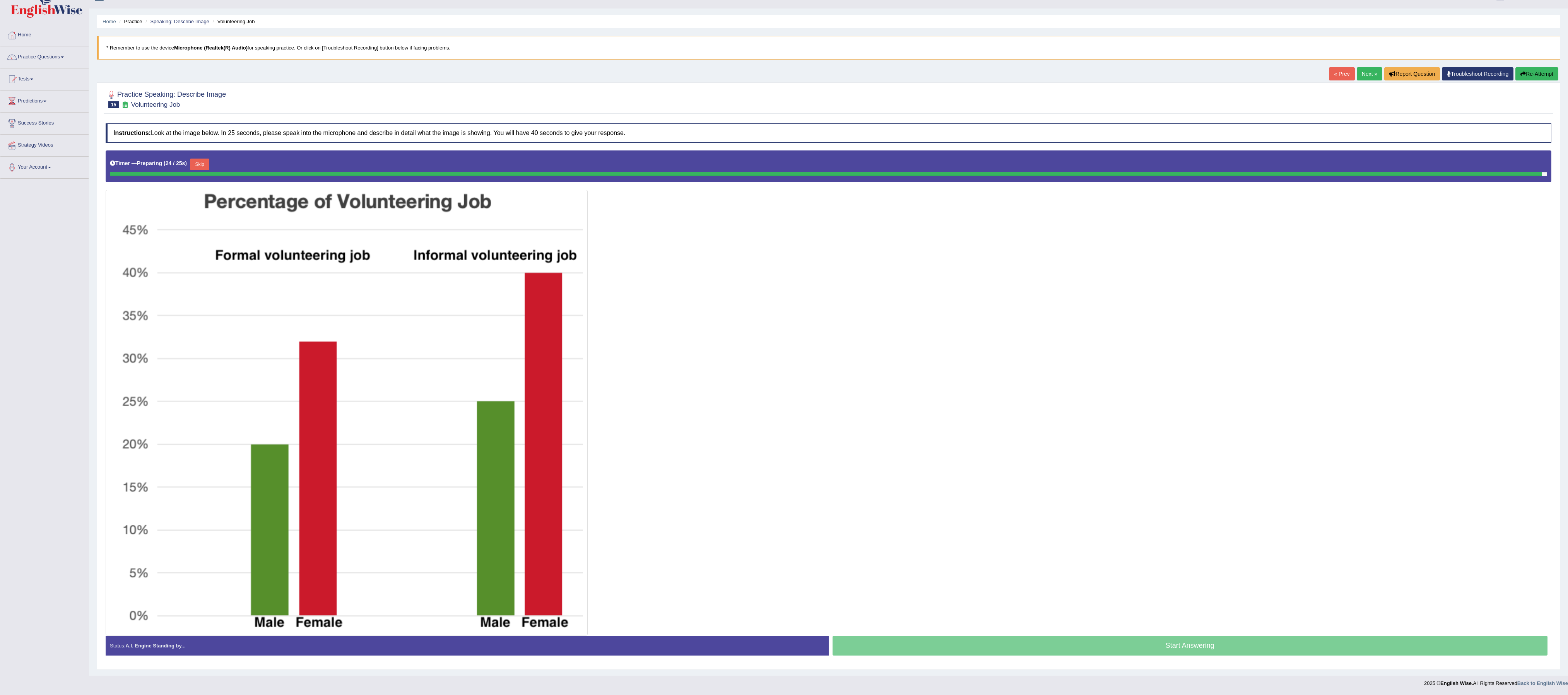
scroll to position [24, 0]
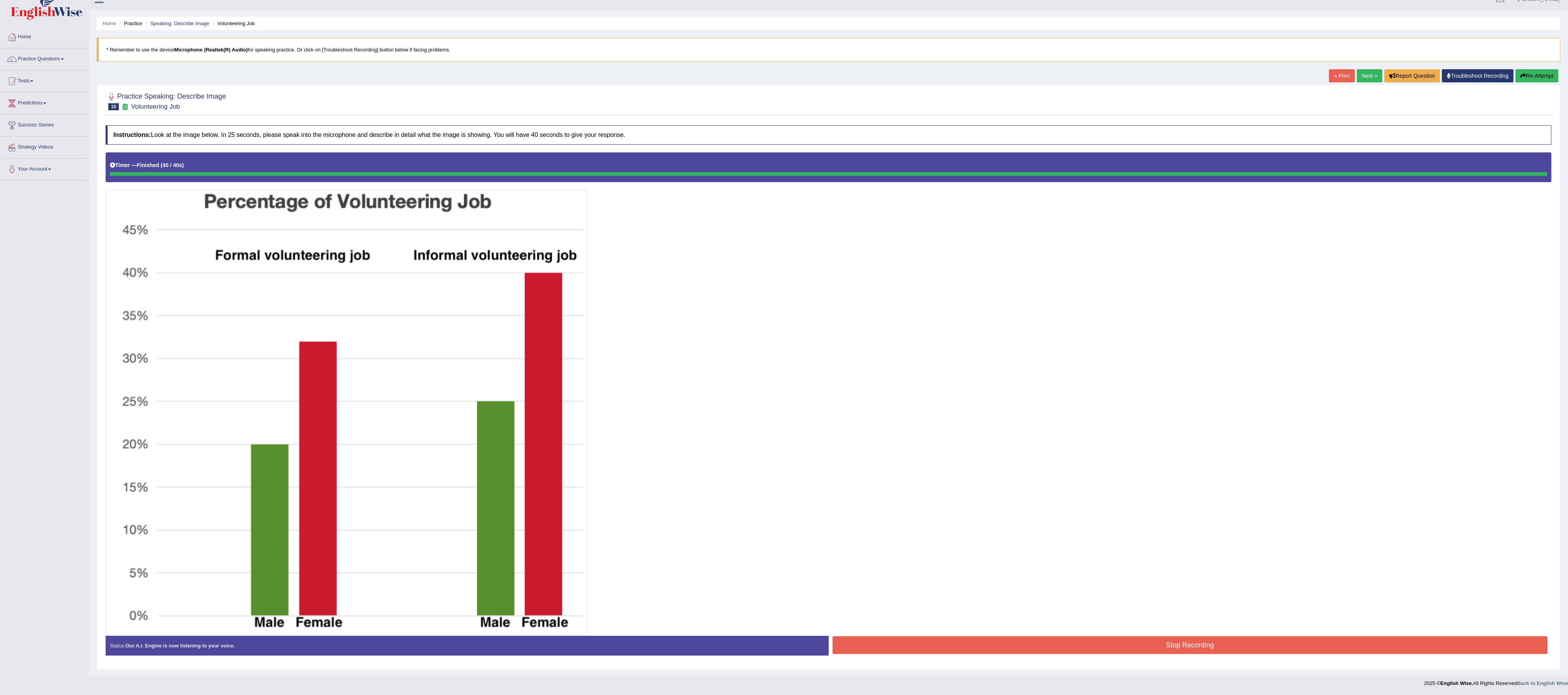
click at [522, 231] on div "Instructions: Look at the image below. In 25 seconds, please speak into the mic…" at bounding box center [828, 394] width 1450 height 544
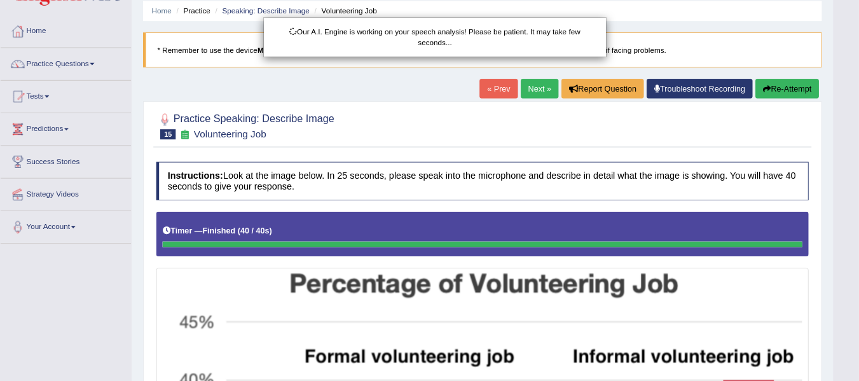
scroll to position [46, 0]
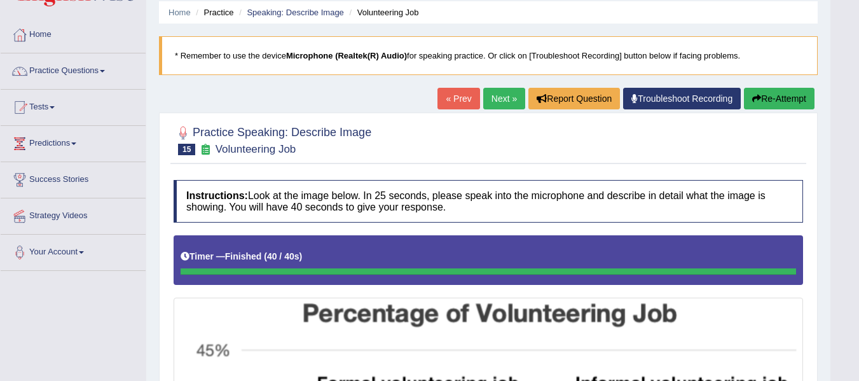
drag, startPoint x: 2425, startPoint y: 2, endPoint x: 102, endPoint y: 338, distance: 2347.2
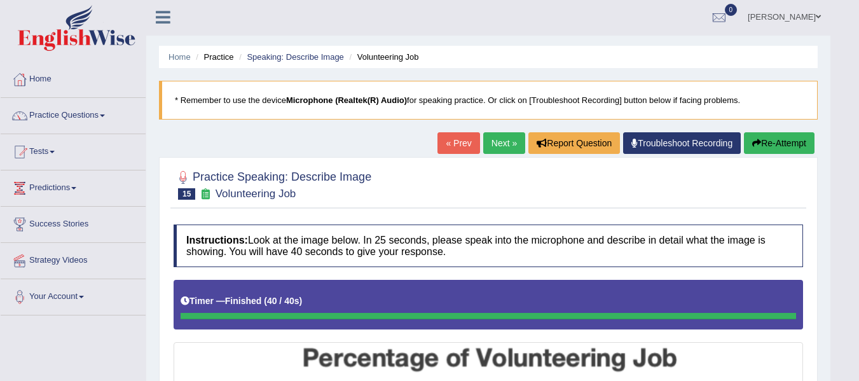
scroll to position [0, 0]
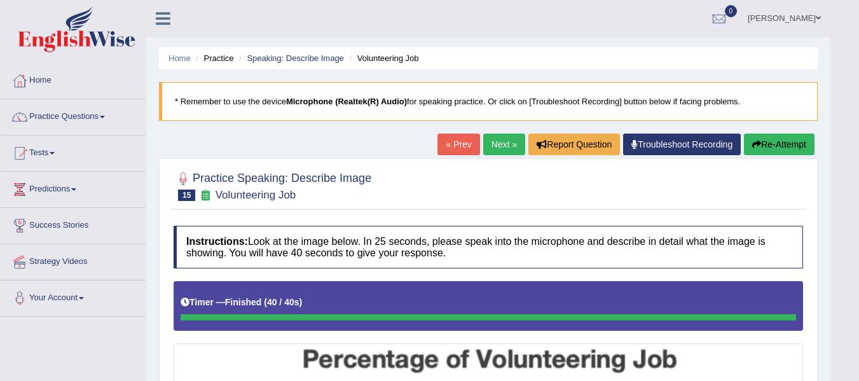
click at [774, 137] on button "Re-Attempt" at bounding box center [779, 144] width 71 height 22
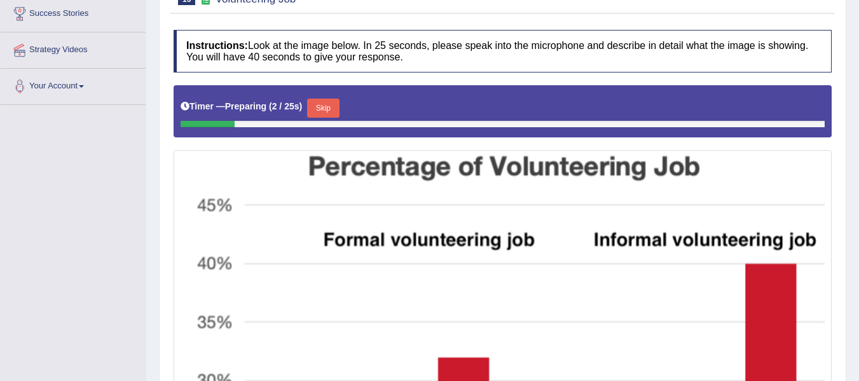
click at [324, 105] on button "Skip" at bounding box center [323, 108] width 32 height 19
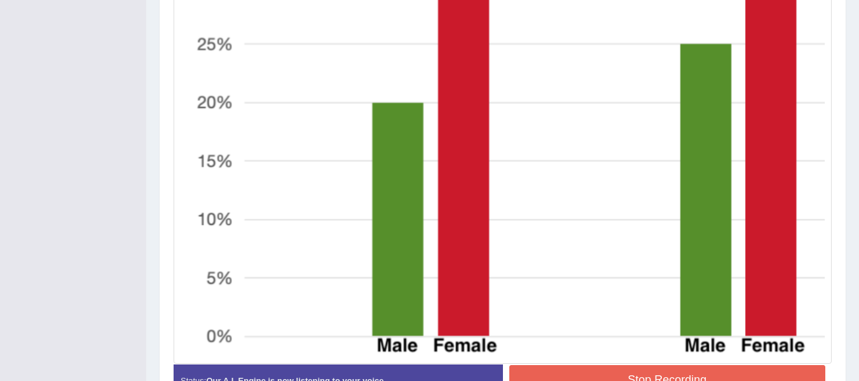
scroll to position [675, 0]
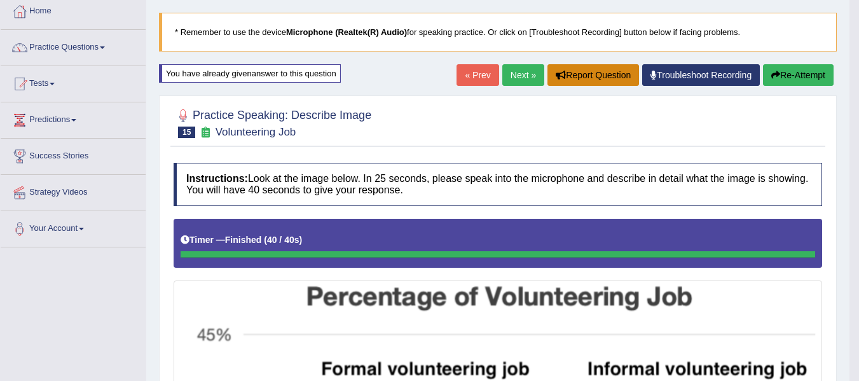
scroll to position [60, 0]
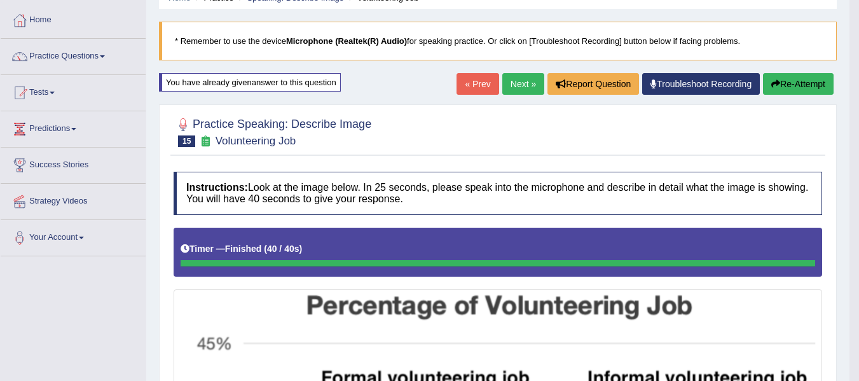
click at [517, 92] on link "Next »" at bounding box center [523, 84] width 42 height 22
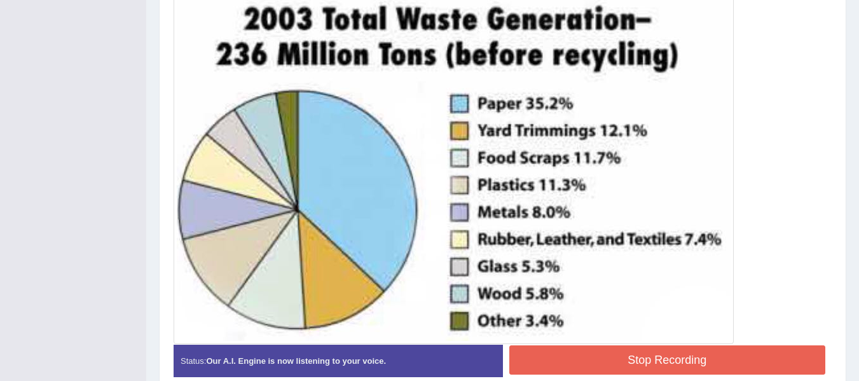
scroll to position [372, 0]
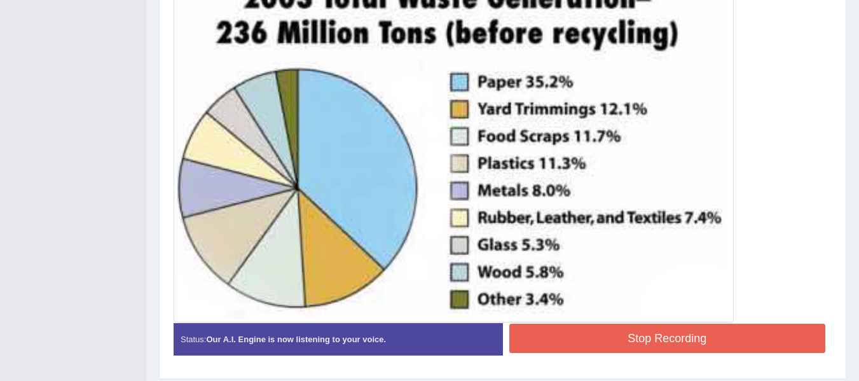
click at [550, 348] on button "Stop Recording" at bounding box center [667, 338] width 317 height 29
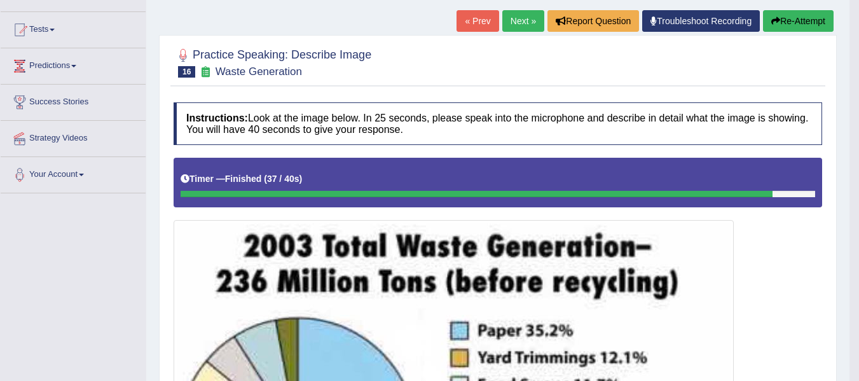
scroll to position [118, 0]
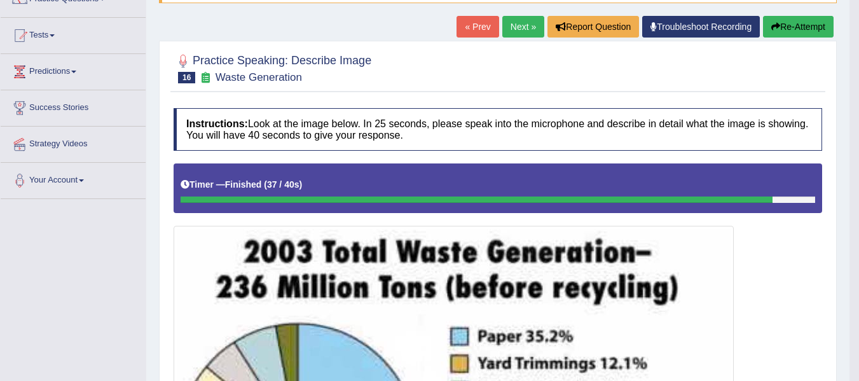
click at [781, 22] on button "Re-Attempt" at bounding box center [798, 27] width 71 height 22
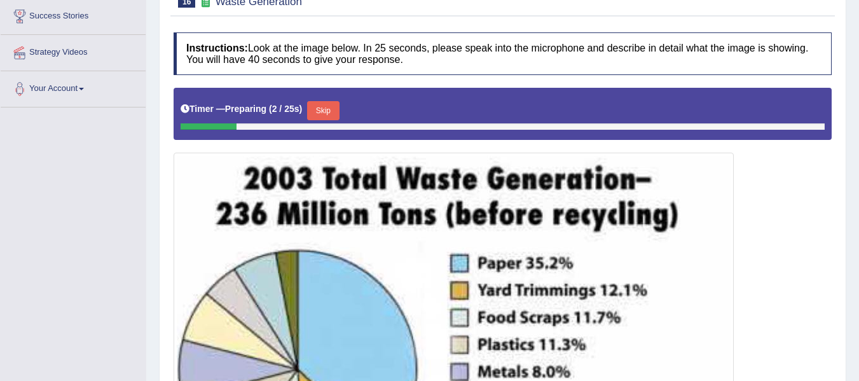
click at [333, 112] on button "Skip" at bounding box center [323, 110] width 32 height 19
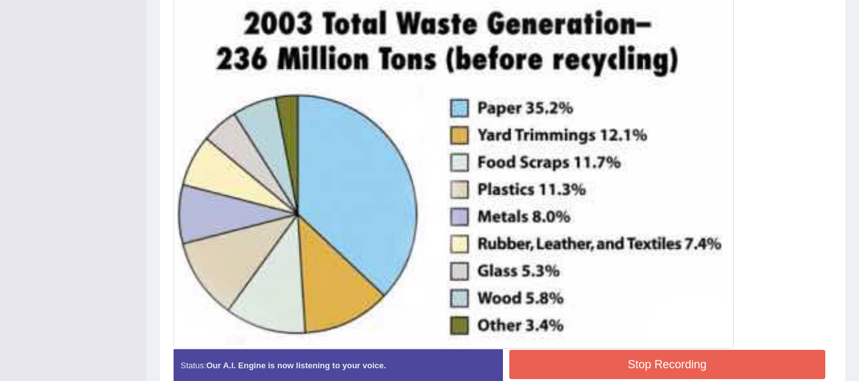
scroll to position [379, 0]
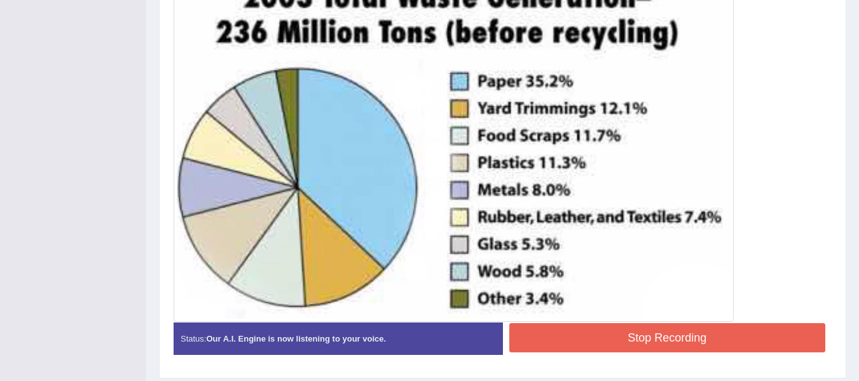
click at [584, 339] on button "Stop Recording" at bounding box center [667, 337] width 317 height 29
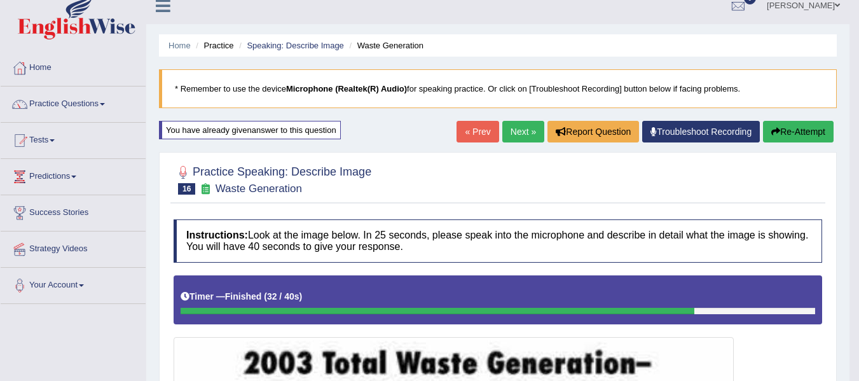
scroll to position [0, 0]
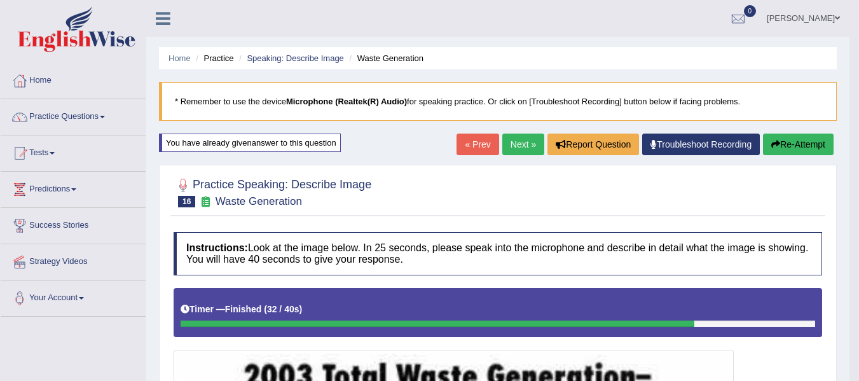
click at [792, 147] on button "Re-Attempt" at bounding box center [798, 144] width 71 height 22
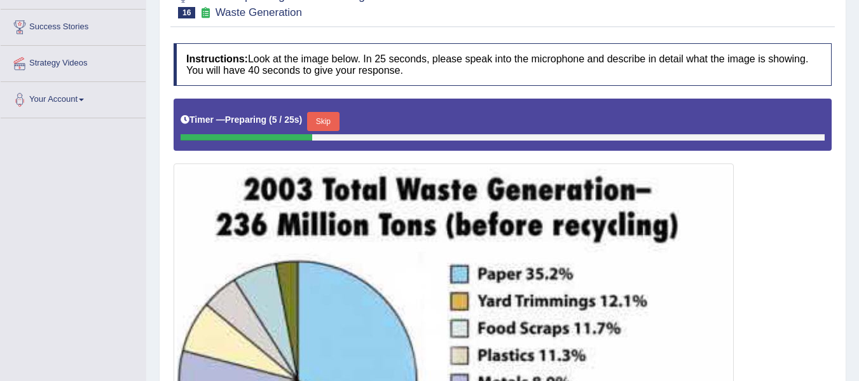
scroll to position [170, 0]
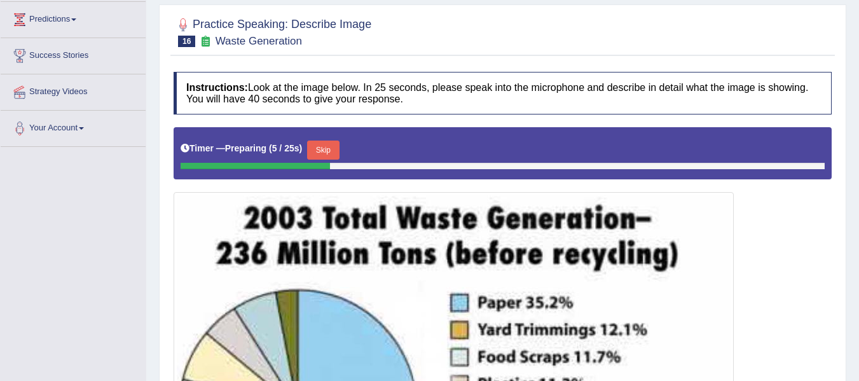
click at [345, 149] on div "Timer — Preparing ( 5 / 25s ) Skip" at bounding box center [503, 149] width 644 height 25
click at [332, 147] on button "Skip" at bounding box center [323, 149] width 32 height 19
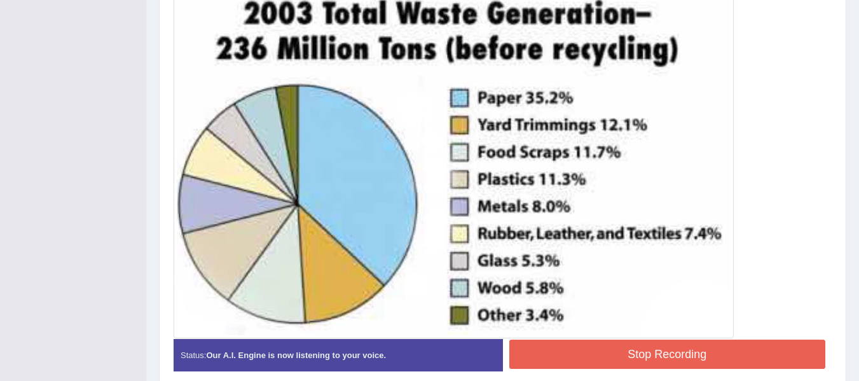
scroll to position [418, 0]
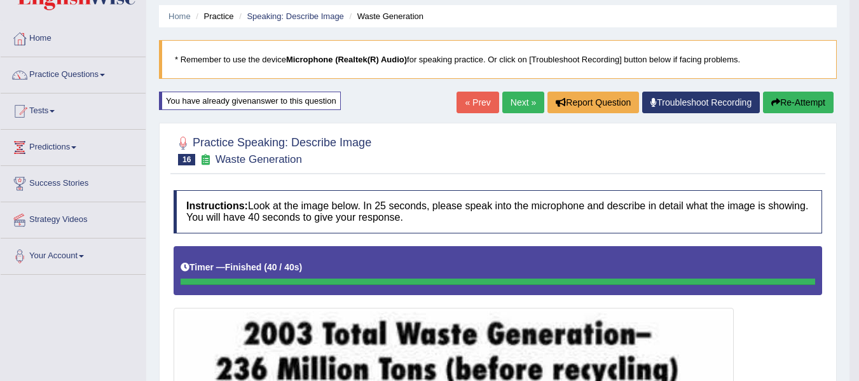
scroll to position [36, 0]
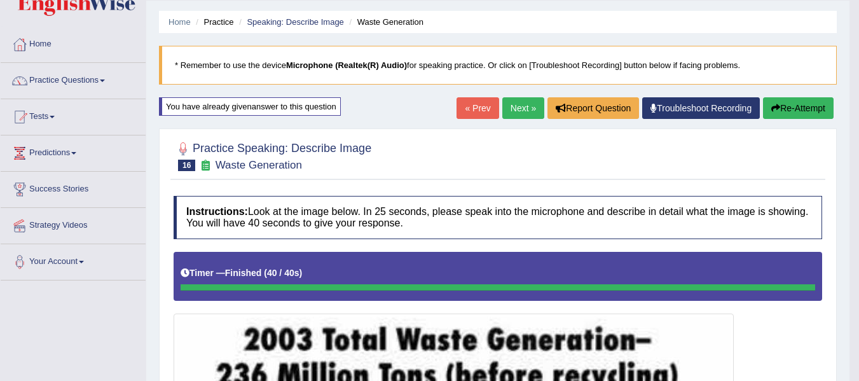
click at [798, 107] on button "Re-Attempt" at bounding box center [798, 108] width 71 height 22
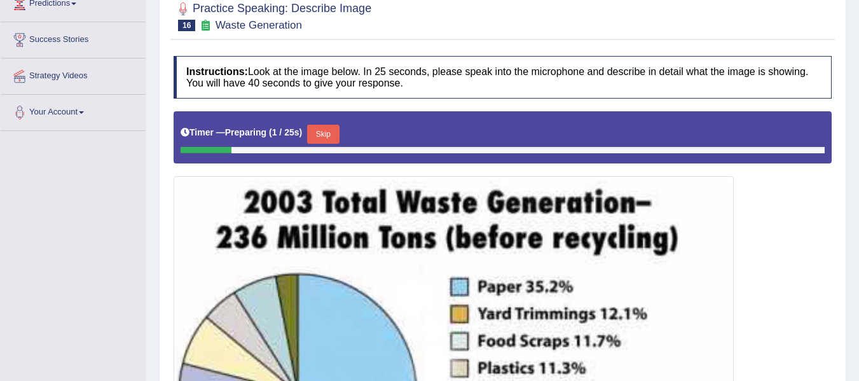
scroll to position [79, 0]
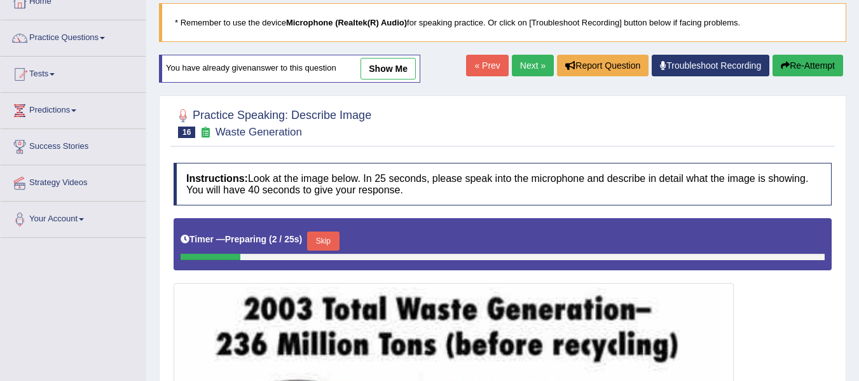
click at [524, 62] on link "Next »" at bounding box center [533, 66] width 42 height 22
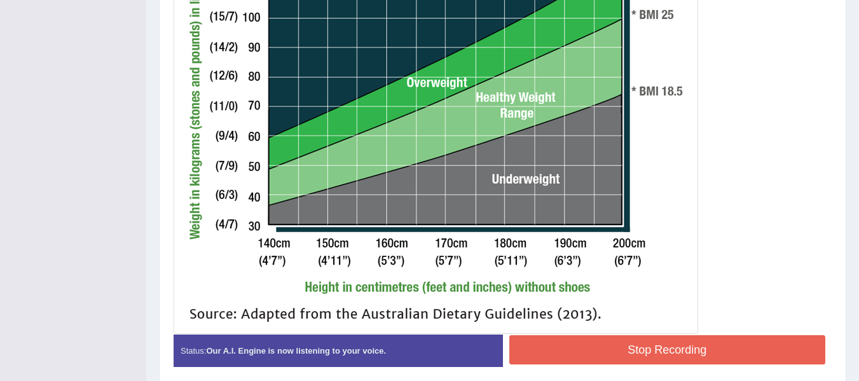
scroll to position [549, 0]
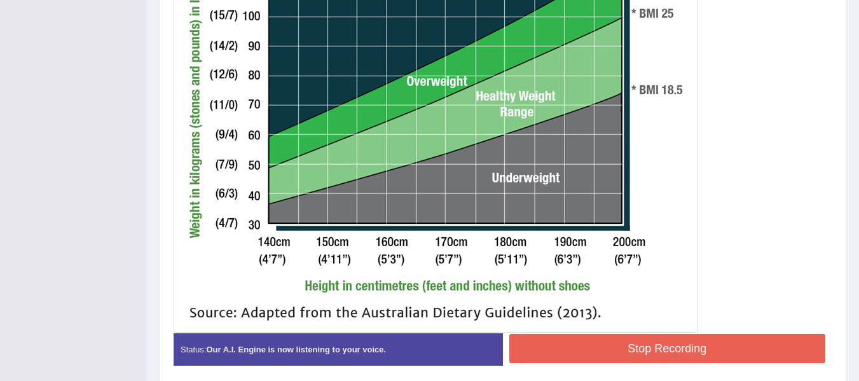
click at [550, 336] on button "Stop Recording" at bounding box center [667, 348] width 317 height 29
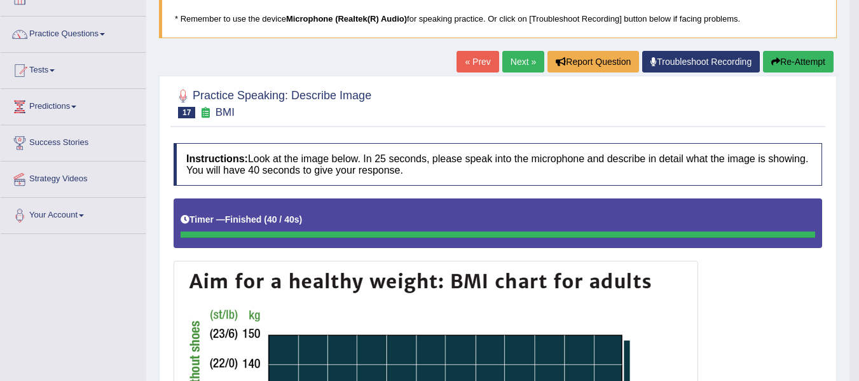
scroll to position [82, 0]
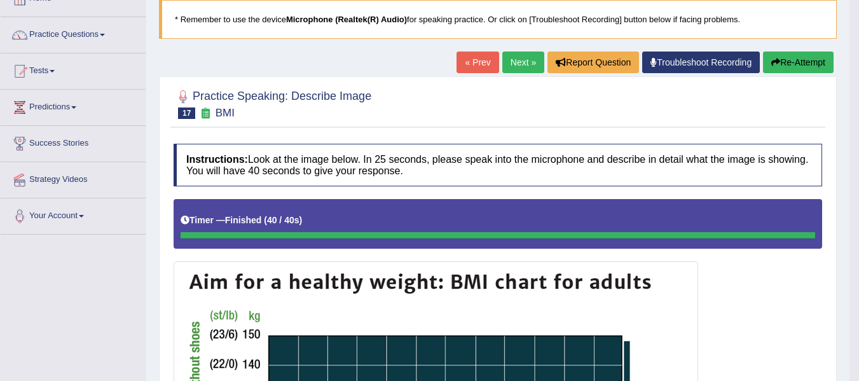
click at [518, 55] on link "Next »" at bounding box center [523, 62] width 42 height 22
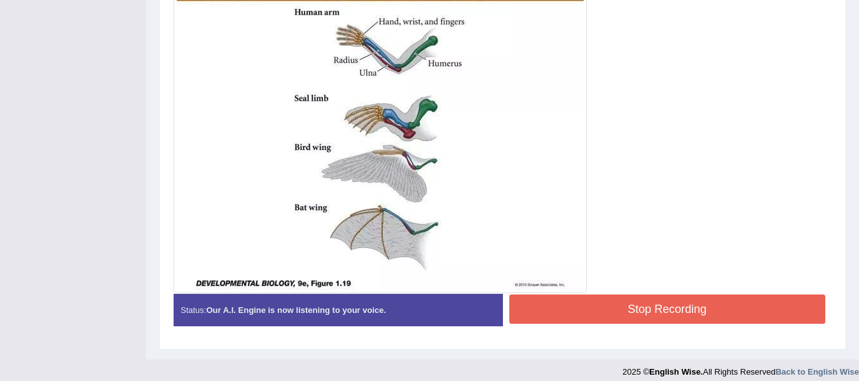
scroll to position [372, 0]
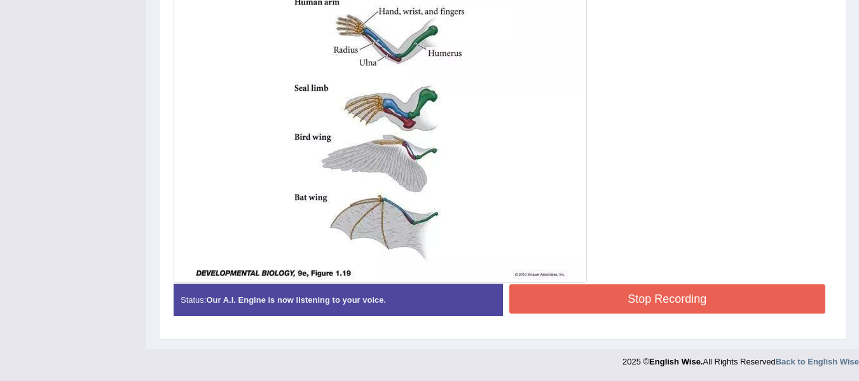
click at [653, 303] on button "Stop Recording" at bounding box center [667, 298] width 317 height 29
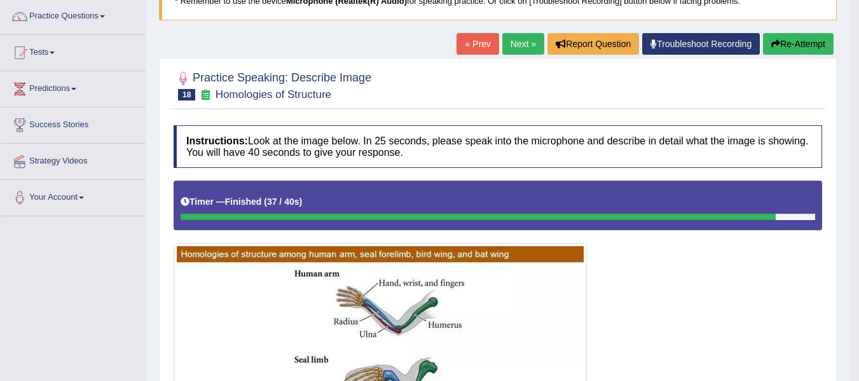
scroll to position [97, 0]
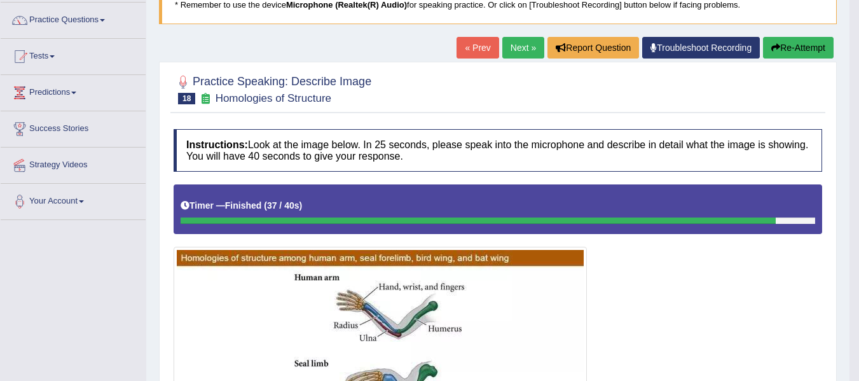
click at [511, 50] on link "Next »" at bounding box center [523, 48] width 42 height 22
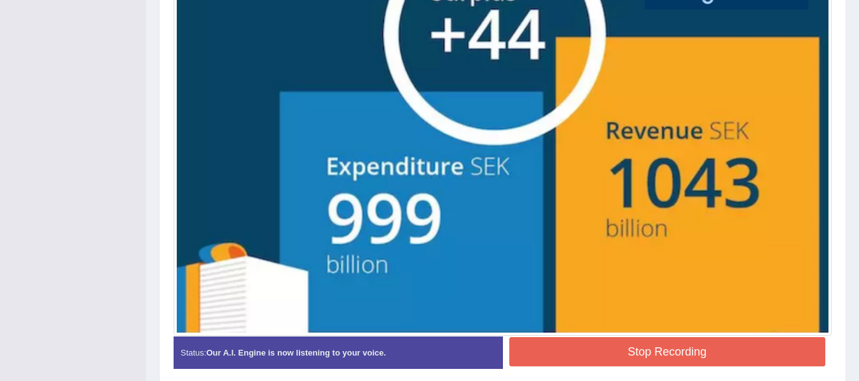
scroll to position [474, 0]
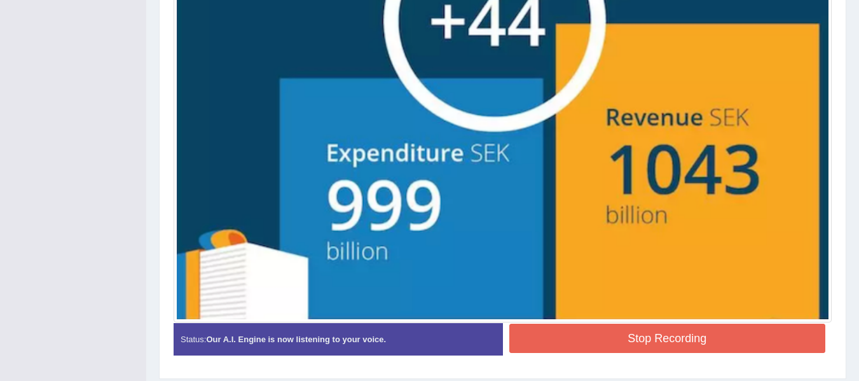
click at [645, 331] on button "Stop Recording" at bounding box center [667, 338] width 317 height 29
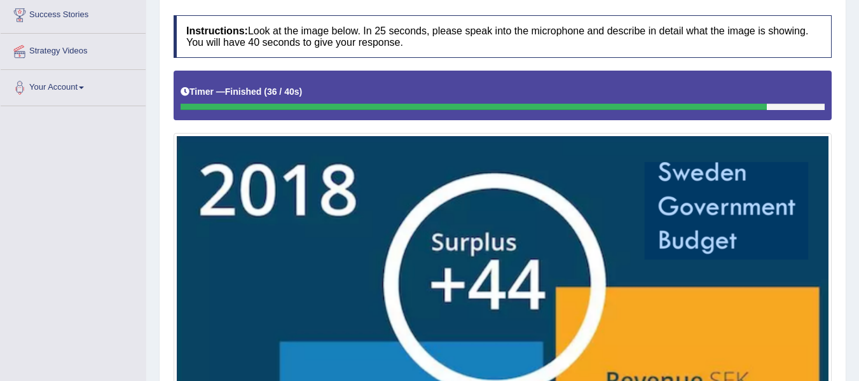
scroll to position [144, 0]
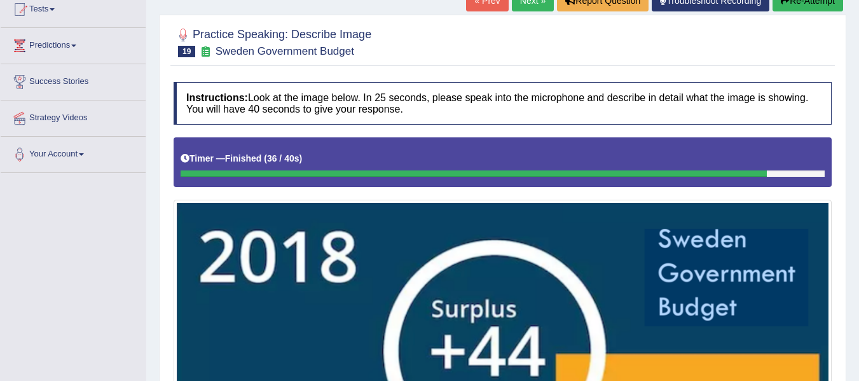
click at [354, 158] on div "Timer — Finished ( 36 / 40s )" at bounding box center [503, 158] width 644 height 22
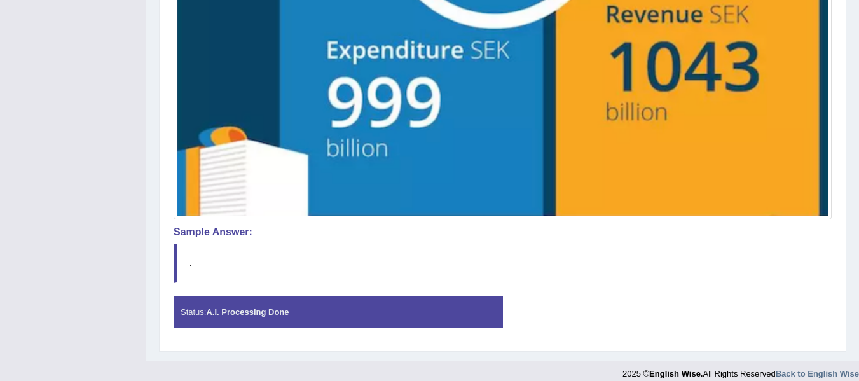
scroll to position [589, 0]
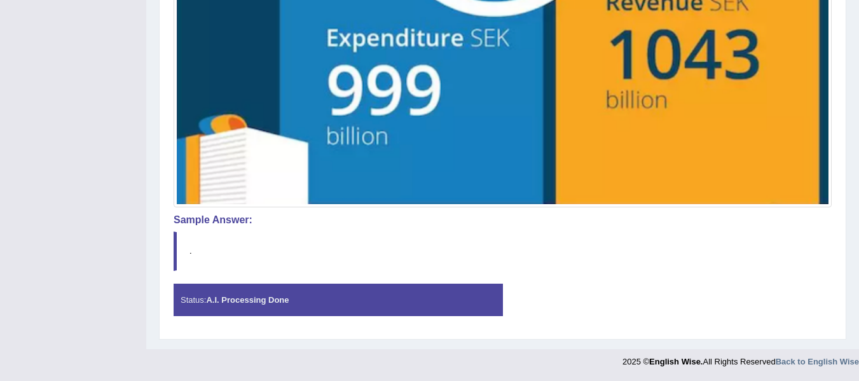
click at [295, 303] on div "Status: A.I. Processing Done" at bounding box center [338, 299] width 329 height 32
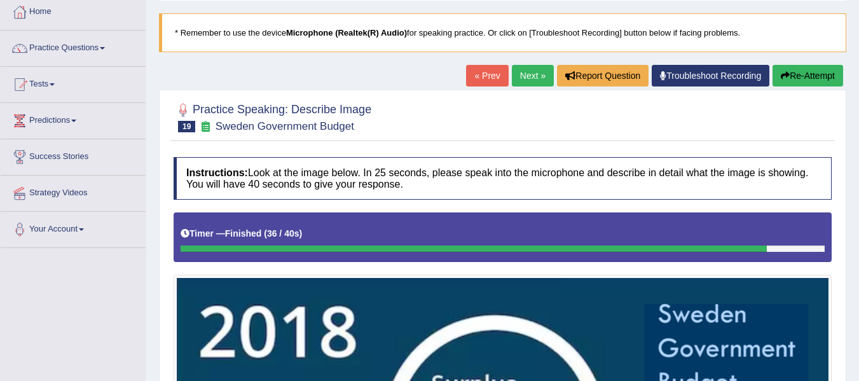
scroll to position [0, 0]
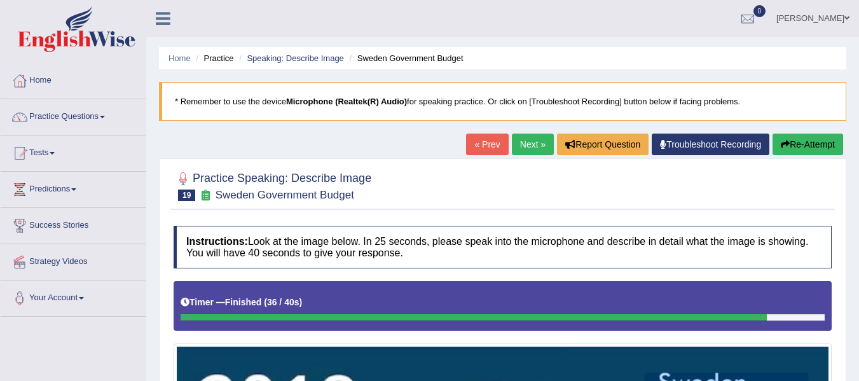
click at [320, 228] on h4 "Instructions: Look at the image below. In 25 seconds, please speak into the mic…" at bounding box center [503, 247] width 658 height 43
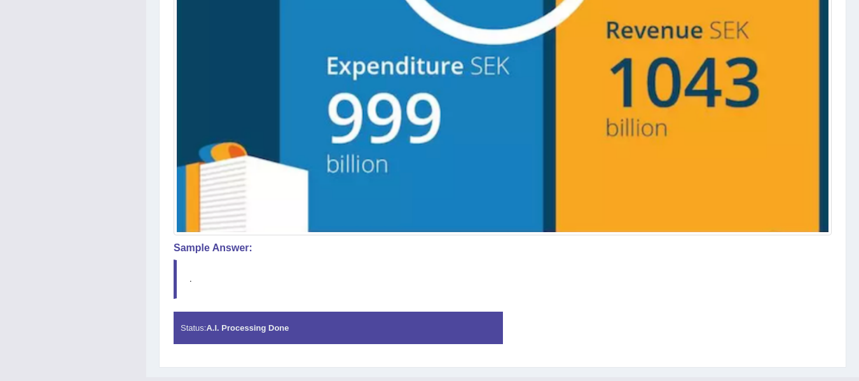
scroll to position [589, 0]
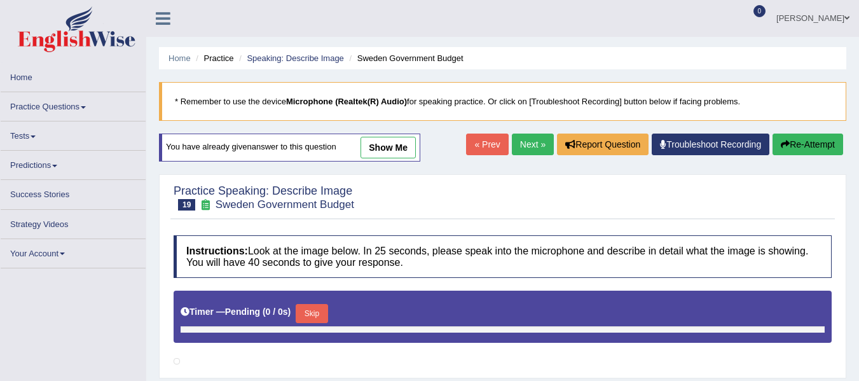
scroll to position [35, 0]
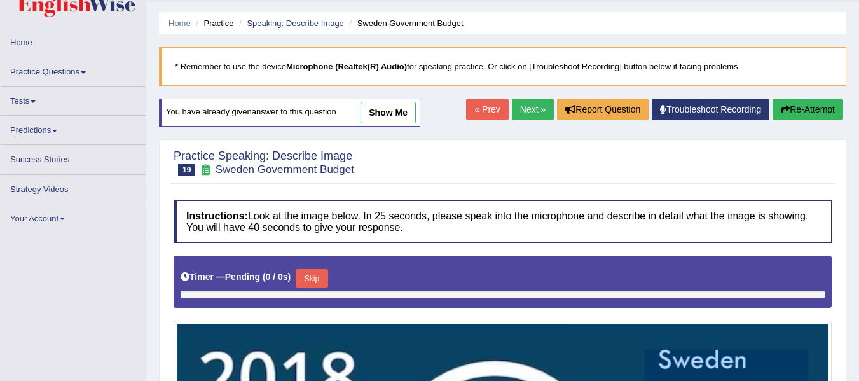
click at [374, 147] on div at bounding box center [503, 163] width 658 height 32
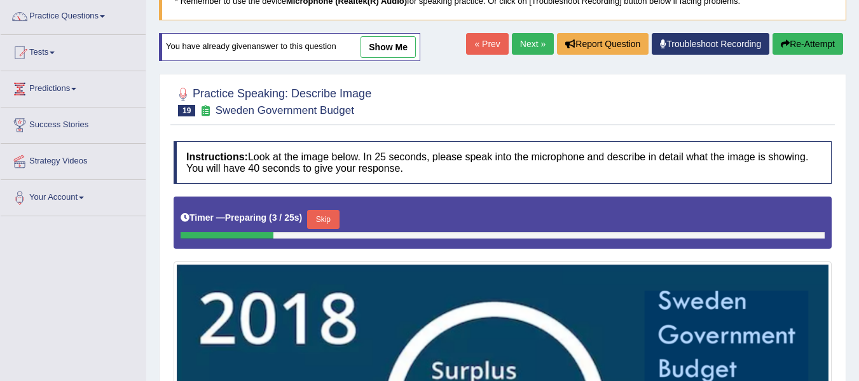
scroll to position [71, 0]
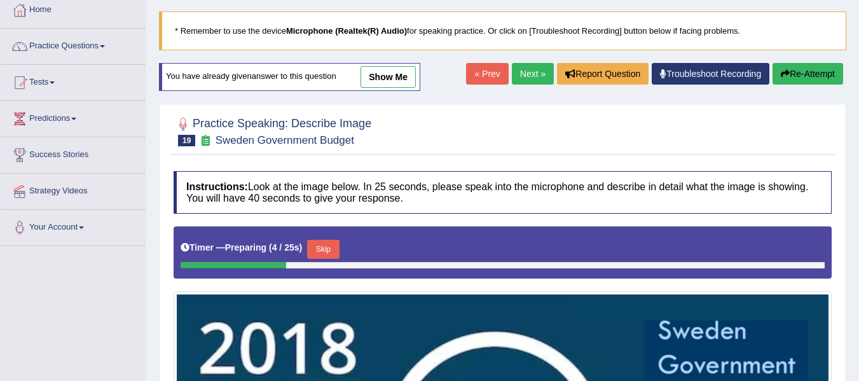
click at [396, 78] on link "show me" at bounding box center [387, 77] width 55 height 22
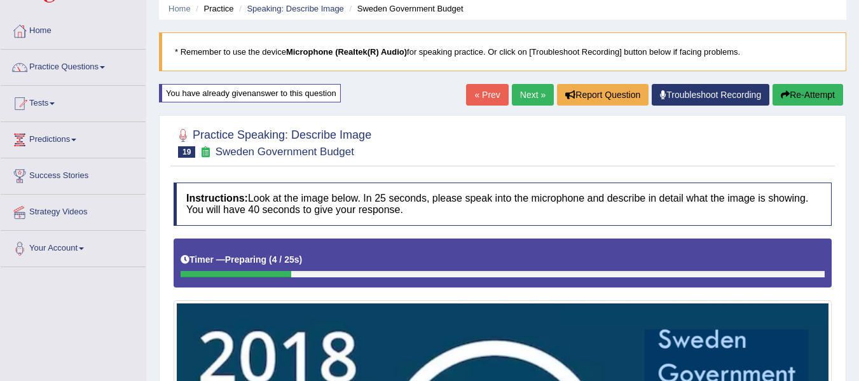
scroll to position [29, 0]
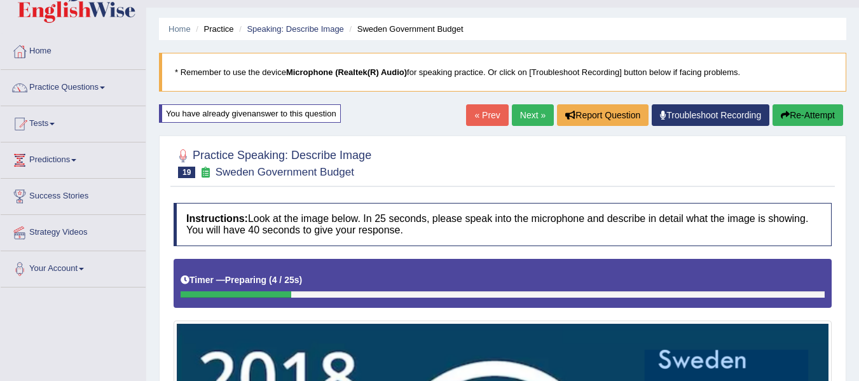
click at [534, 115] on link "Next »" at bounding box center [533, 115] width 42 height 22
